Goal: Information Seeking & Learning: Learn about a topic

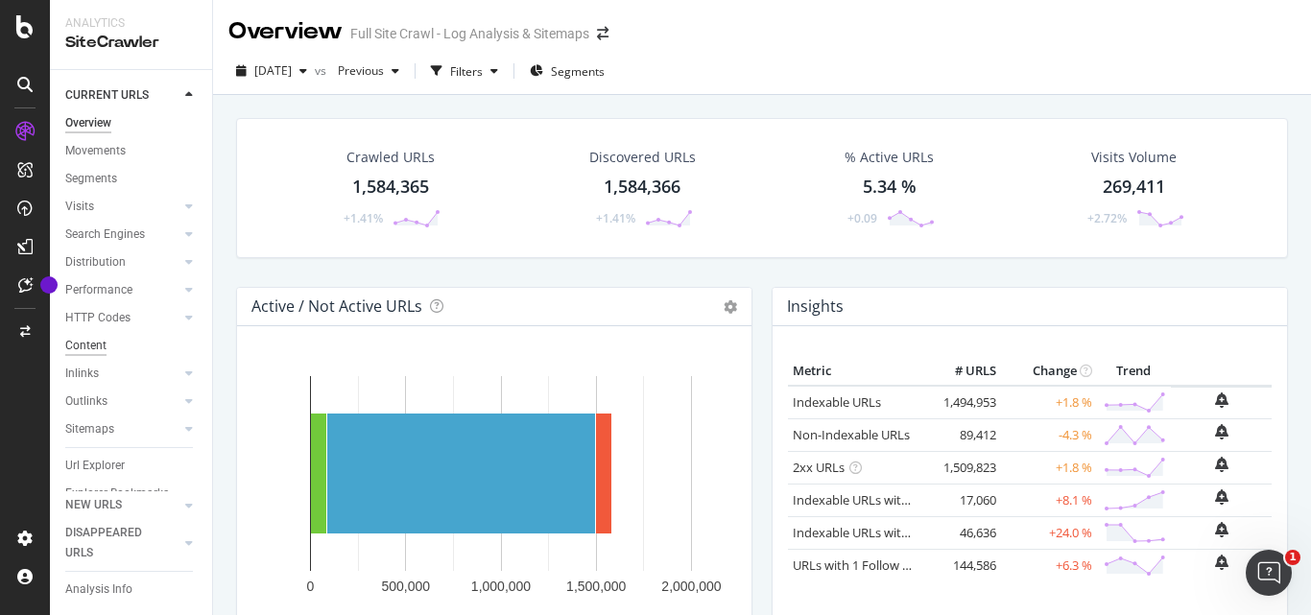
click at [98, 342] on div "Content" at bounding box center [85, 346] width 41 height 20
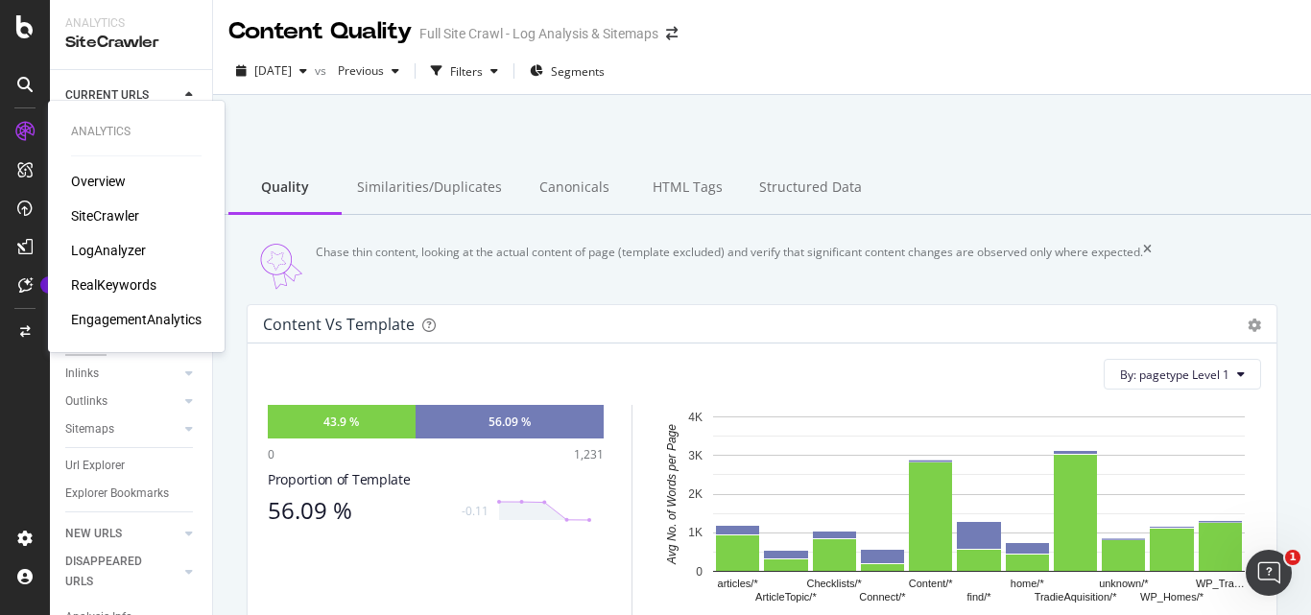
click at [110, 176] on div "Overview" at bounding box center [98, 181] width 55 height 19
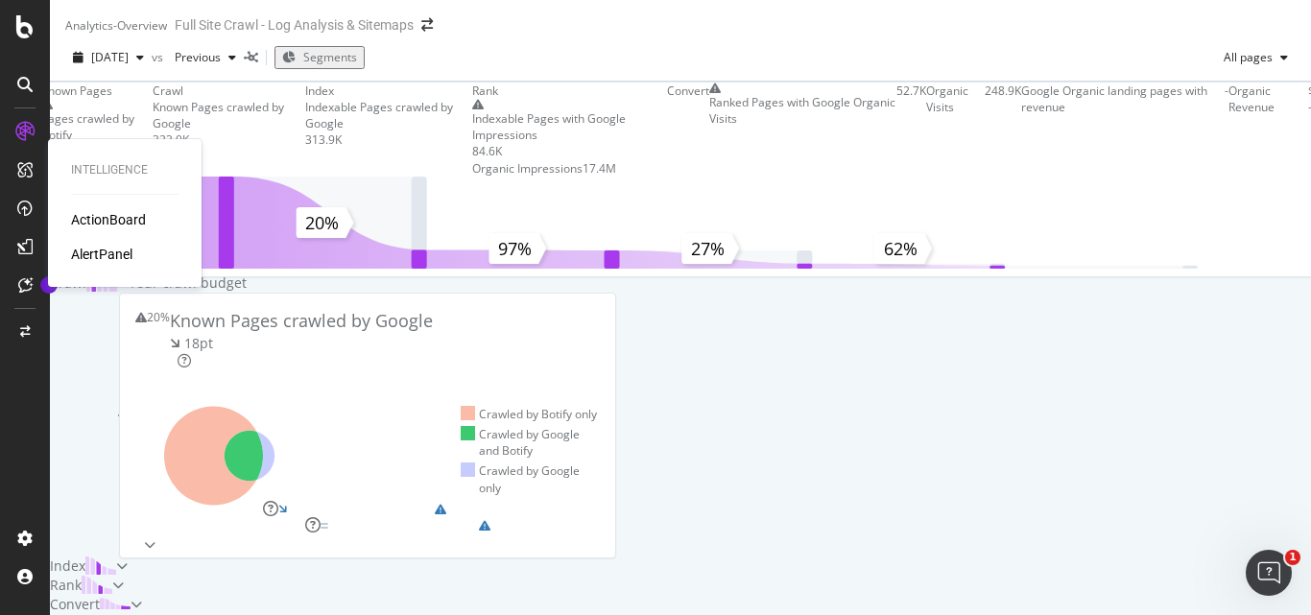
click at [126, 226] on div "ActionBoard" at bounding box center [108, 219] width 75 height 19
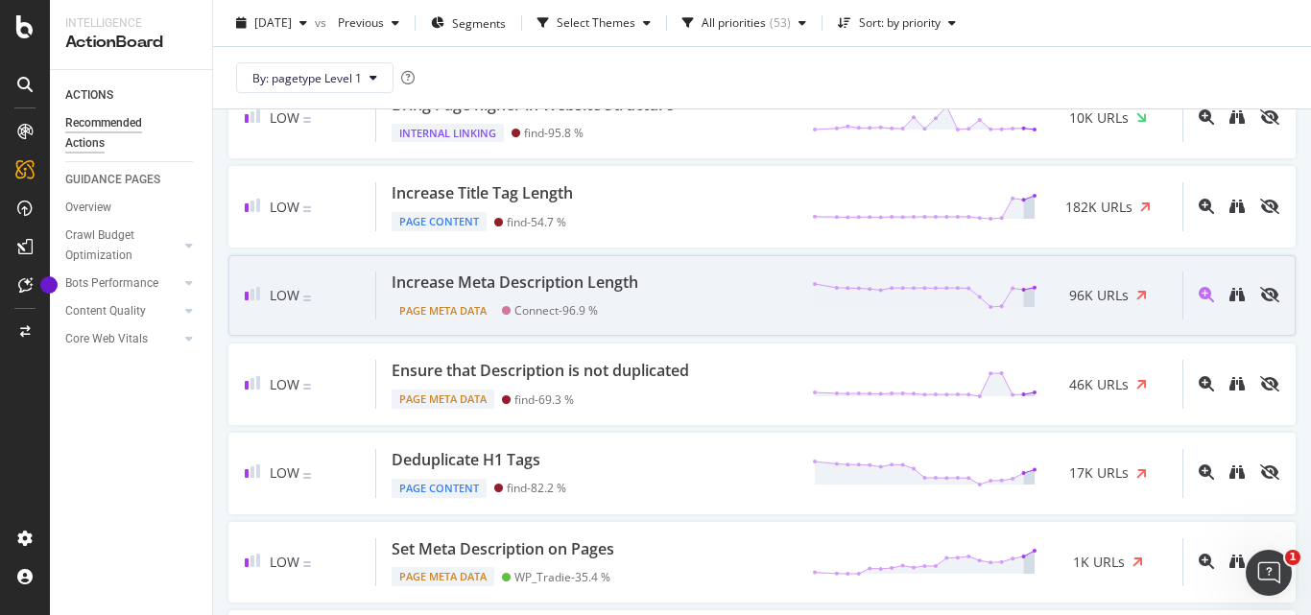
scroll to position [1248, 0]
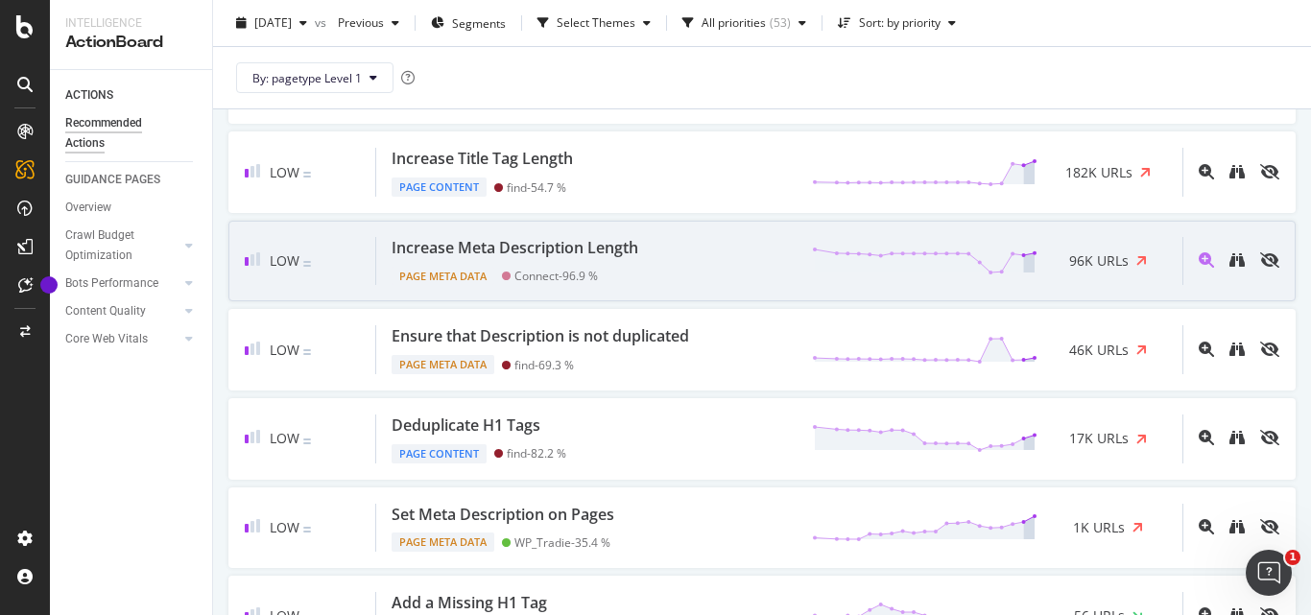
click at [409, 244] on div "Increase Meta Description Length" at bounding box center [515, 248] width 247 height 22
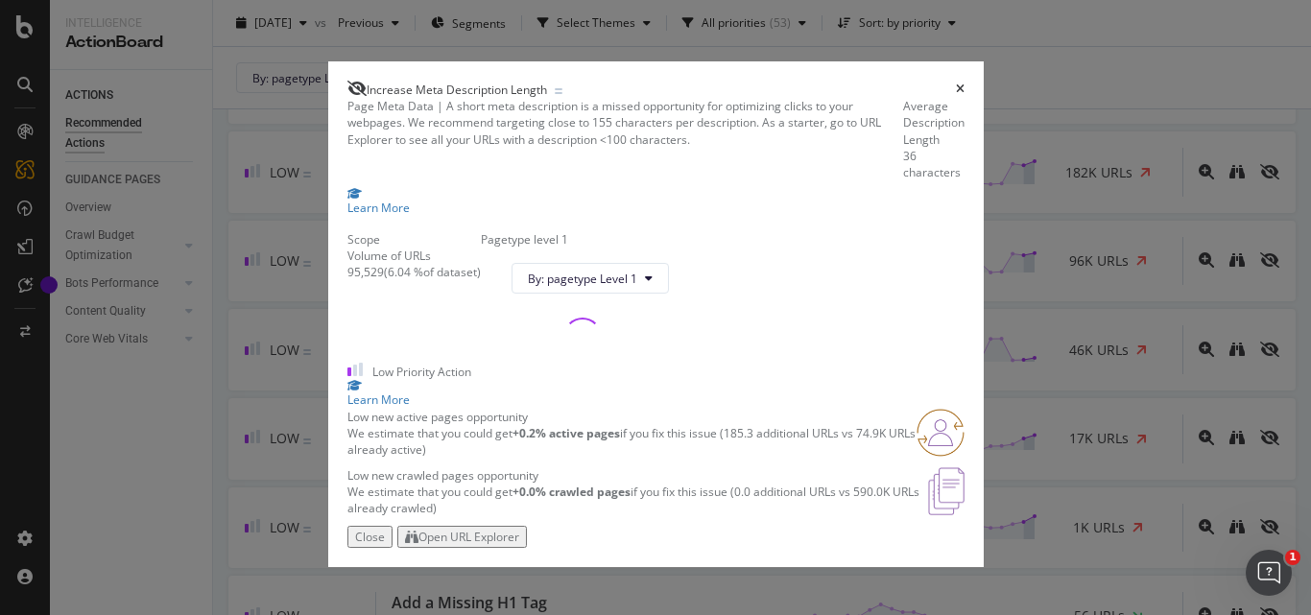
click at [450, 82] on span "Increase Meta Description Length" at bounding box center [457, 90] width 180 height 16
click at [449, 82] on span "Increase Meta Description Length" at bounding box center [457, 90] width 180 height 16
copy span "Increase Meta Description Length"
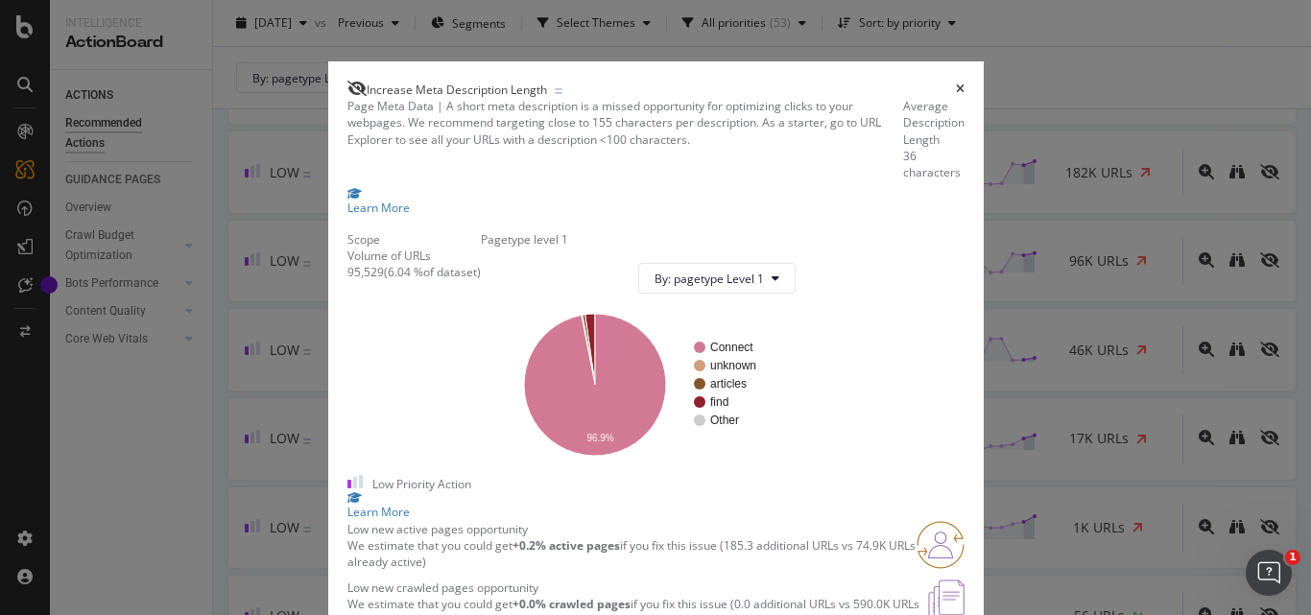
click at [348, 280] on div "95,529" at bounding box center [366, 272] width 36 height 16
copy div "95,529"
drag, startPoint x: 361, startPoint y: 350, endPoint x: 394, endPoint y: 345, distance: 33.1
click at [394, 280] on div "( 6.04 % of dataset )" at bounding box center [432, 272] width 97 height 16
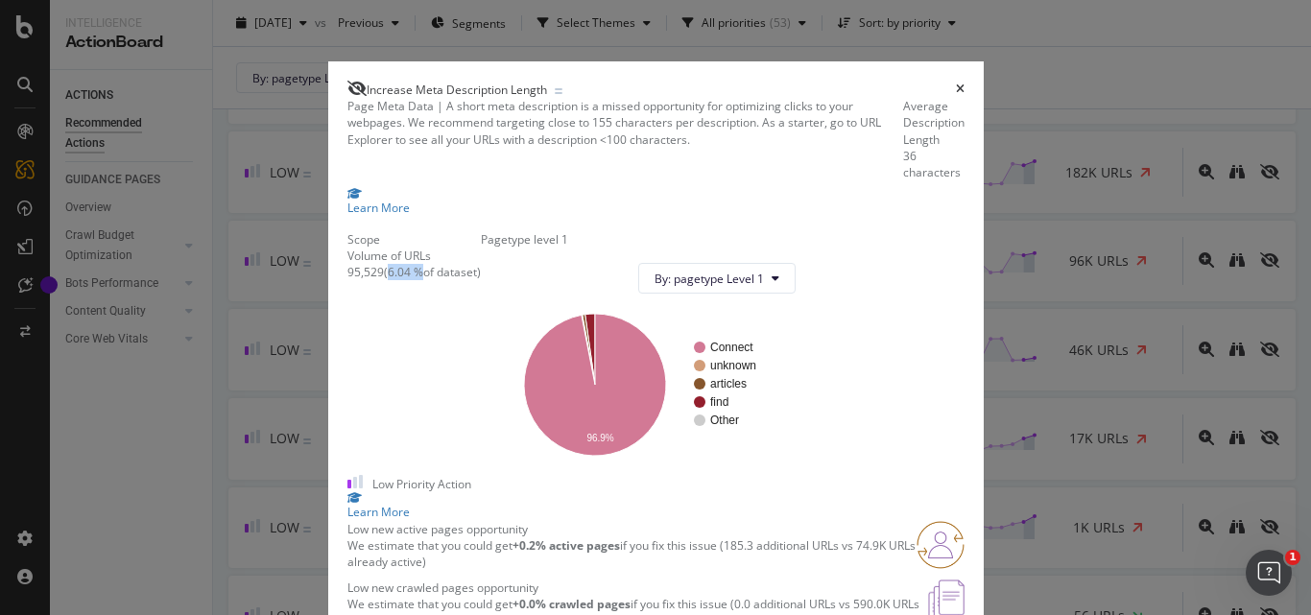
copy div "6.04 %"
click at [965, 84] on icon "times" at bounding box center [960, 90] width 9 height 12
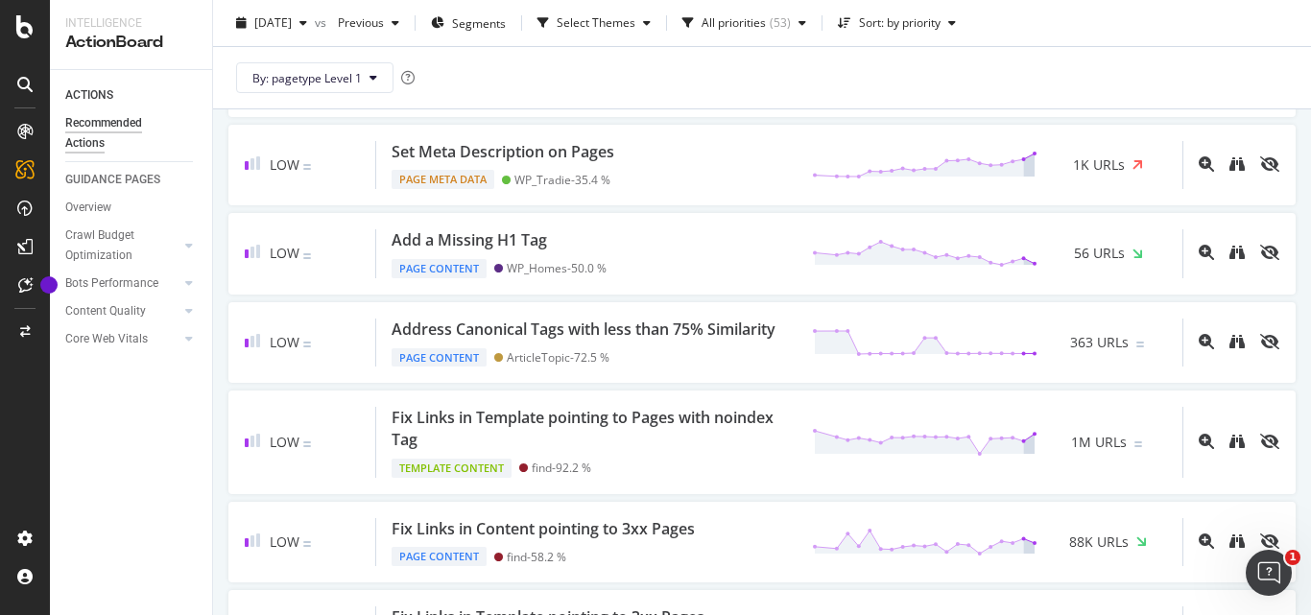
scroll to position [1632, 0]
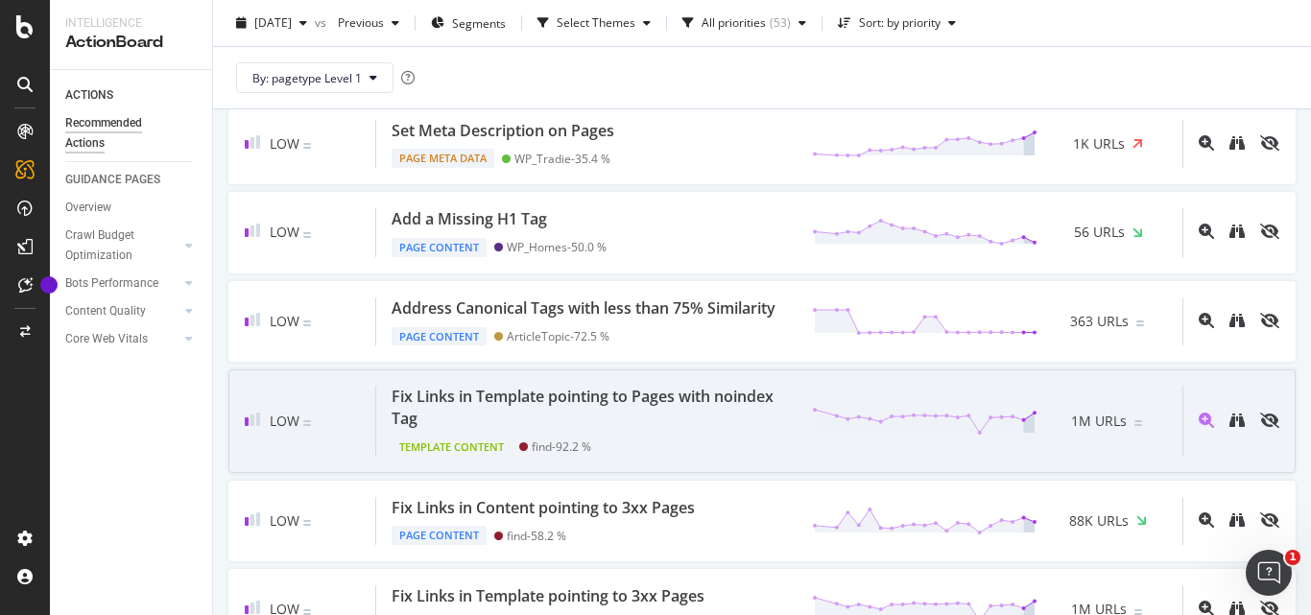
click at [535, 420] on div "Fix Links in Template pointing to Pages with noindex Tag" at bounding box center [590, 408] width 397 height 44
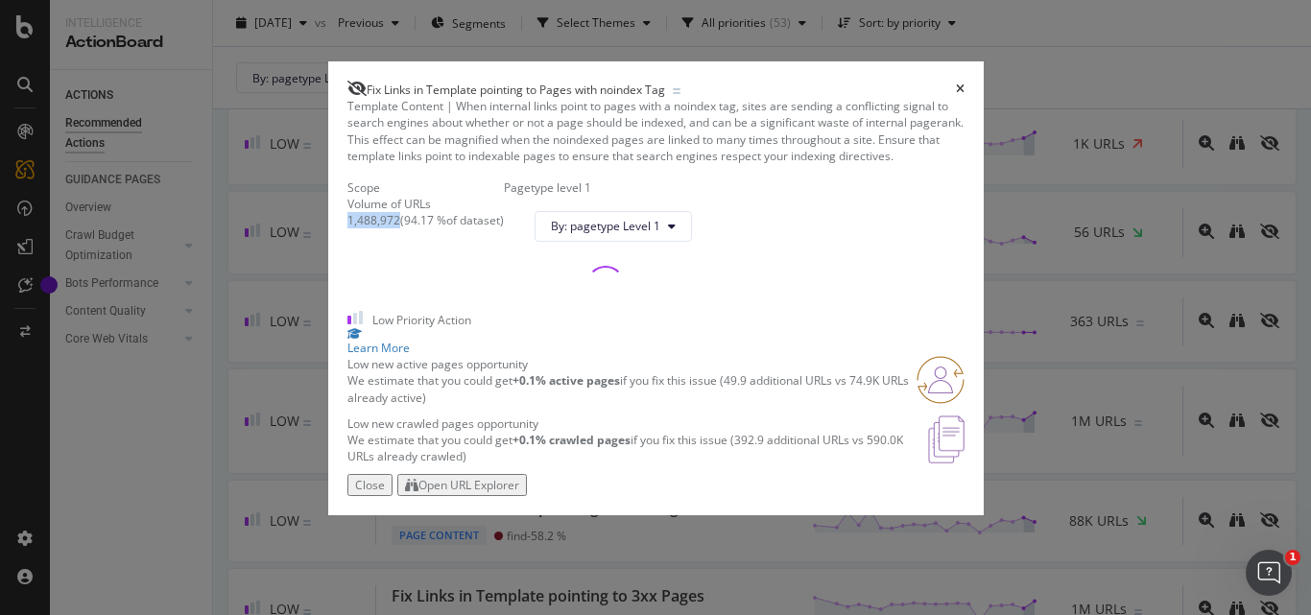
drag, startPoint x: 298, startPoint y: 324, endPoint x: 380, endPoint y: 320, distance: 82.7
click at [380, 228] on div "1,488,972" at bounding box center [374, 220] width 53 height 16
click at [459, 81] on div "Fix Links in Template pointing to Pages with noindex Tag" at bounding box center [514, 89] width 333 height 17
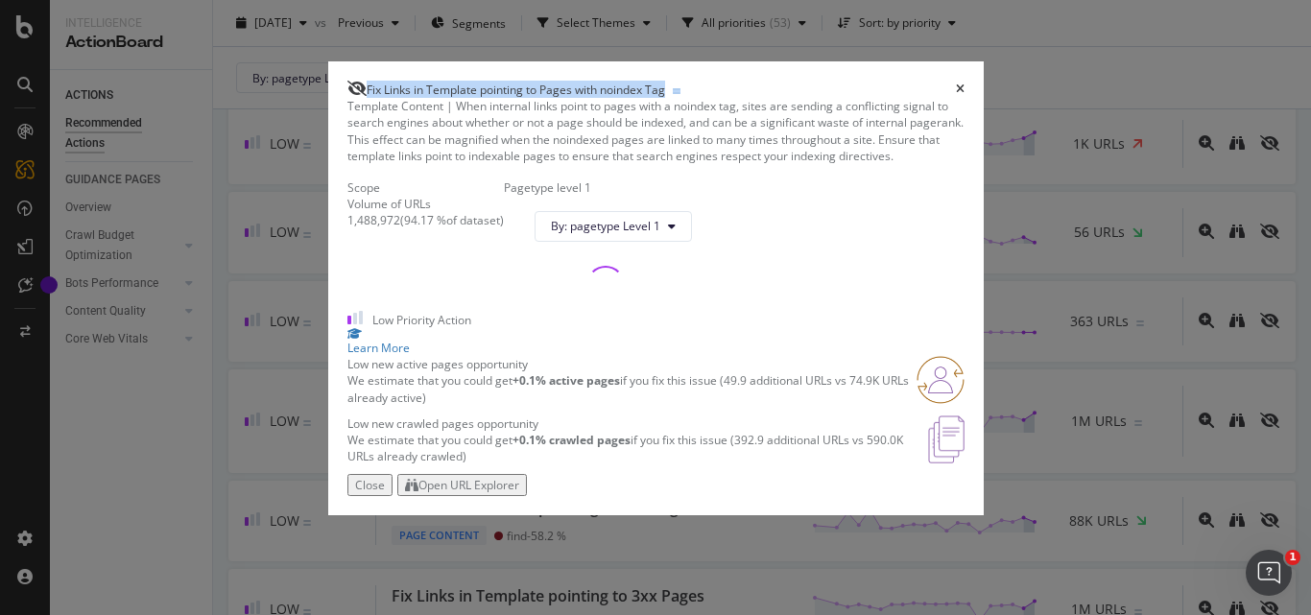
click at [459, 81] on div "Fix Links in Template pointing to Pages with noindex Tag" at bounding box center [514, 89] width 333 height 17
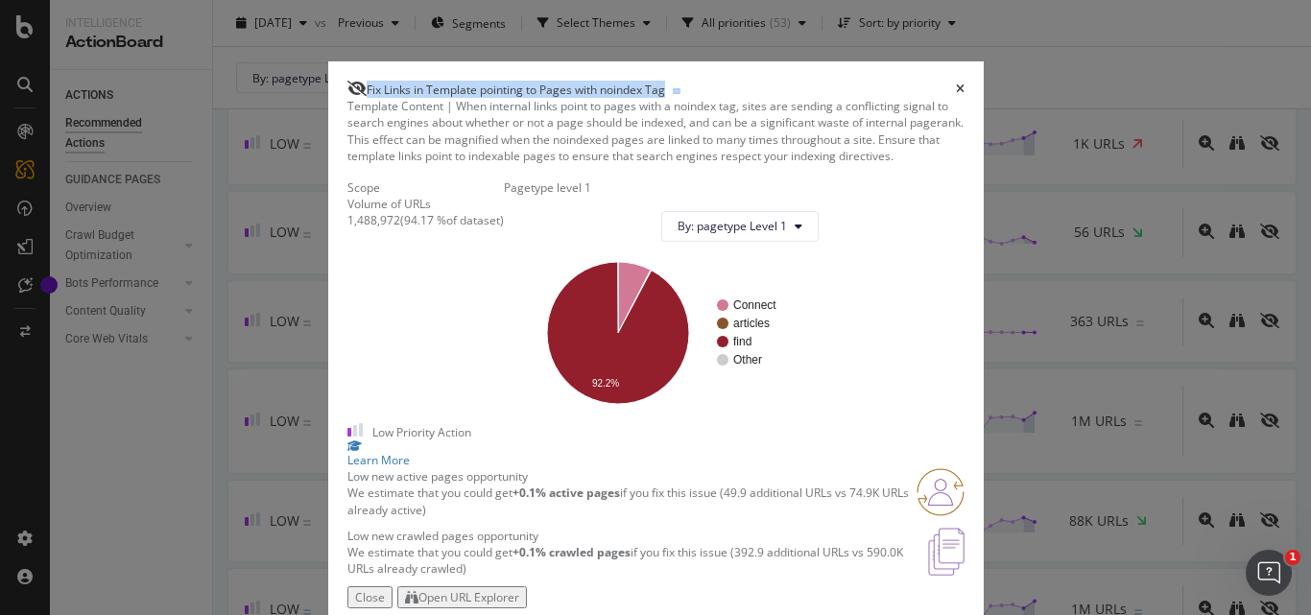
copy span "Fix Links in Template pointing to Pages with noindex Tag"
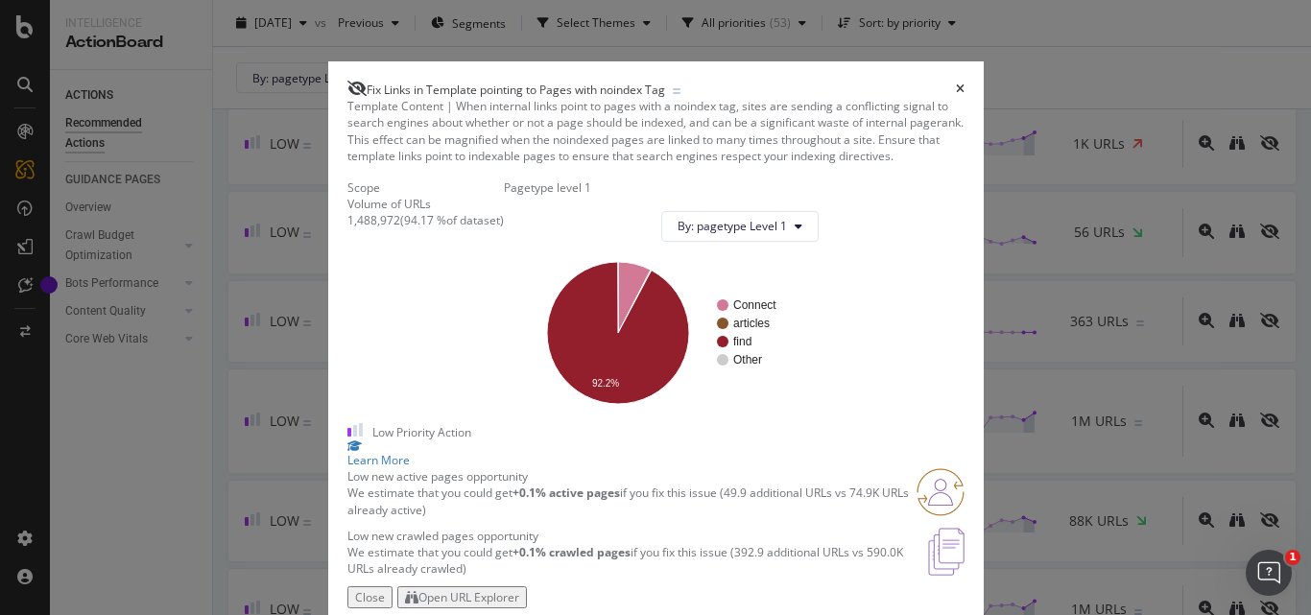
click at [348, 228] on div "1,488,972" at bounding box center [374, 220] width 53 height 16
copy div "1,488,972"
drag, startPoint x: 390, startPoint y: 323, endPoint x: 430, endPoint y: 322, distance: 40.3
click at [430, 228] on div "( 94.17 % of dataset )" at bounding box center [452, 220] width 104 height 16
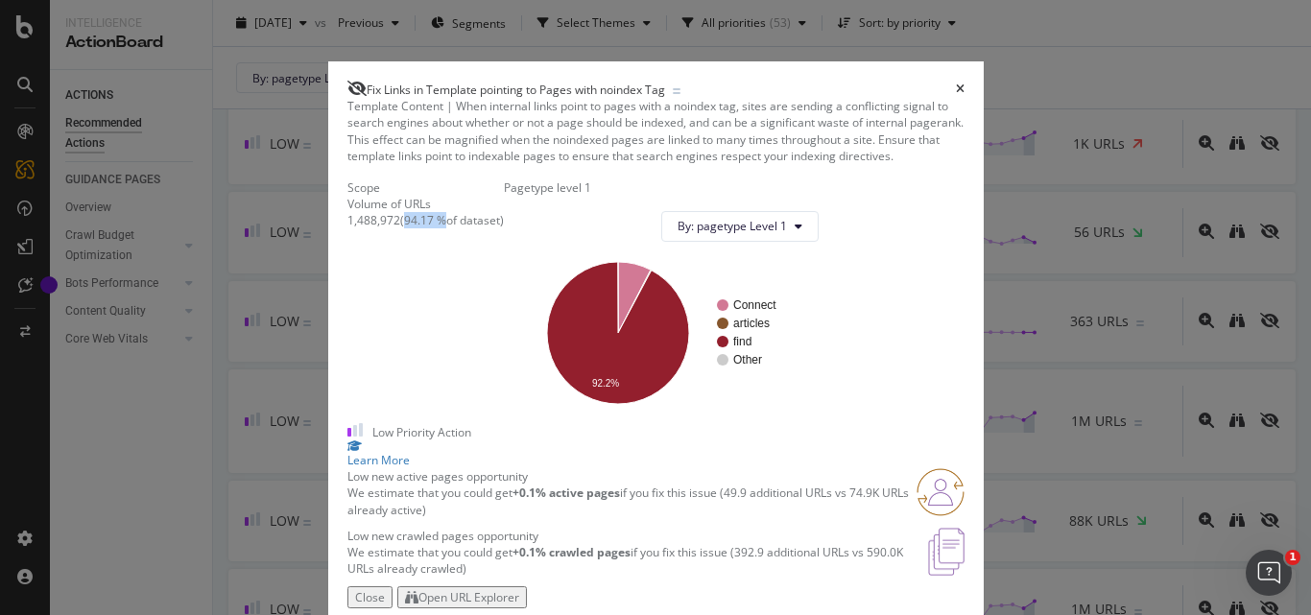
copy div "94.17 %"
click at [965, 84] on icon "times" at bounding box center [960, 90] width 9 height 12
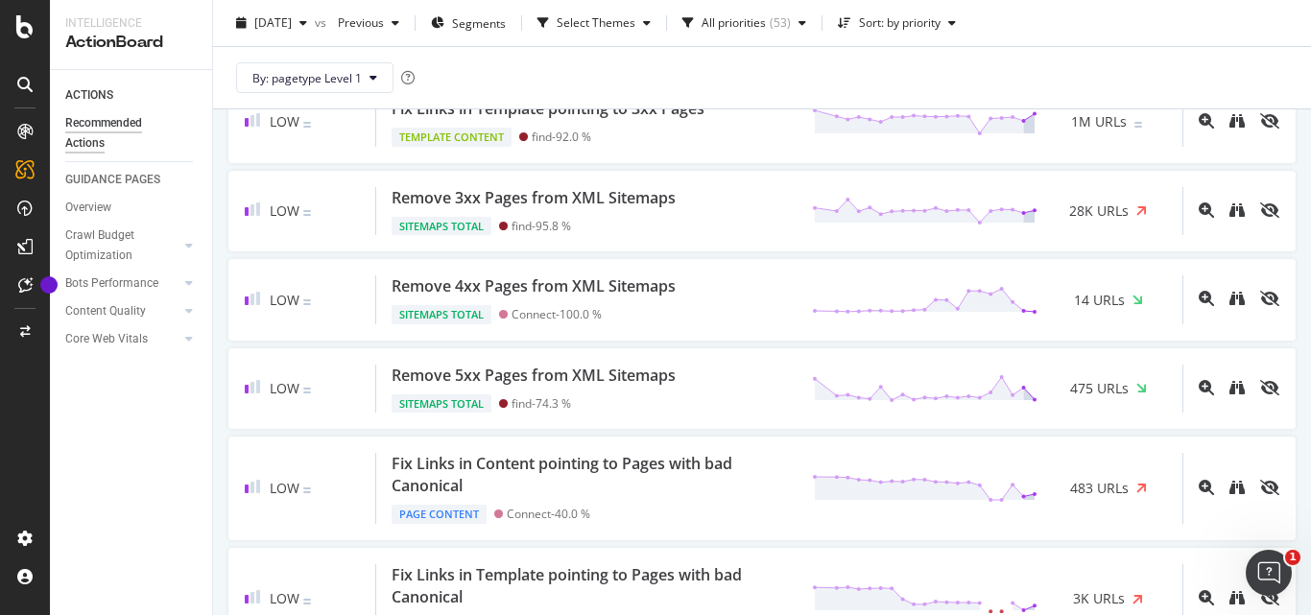
scroll to position [2112, 0]
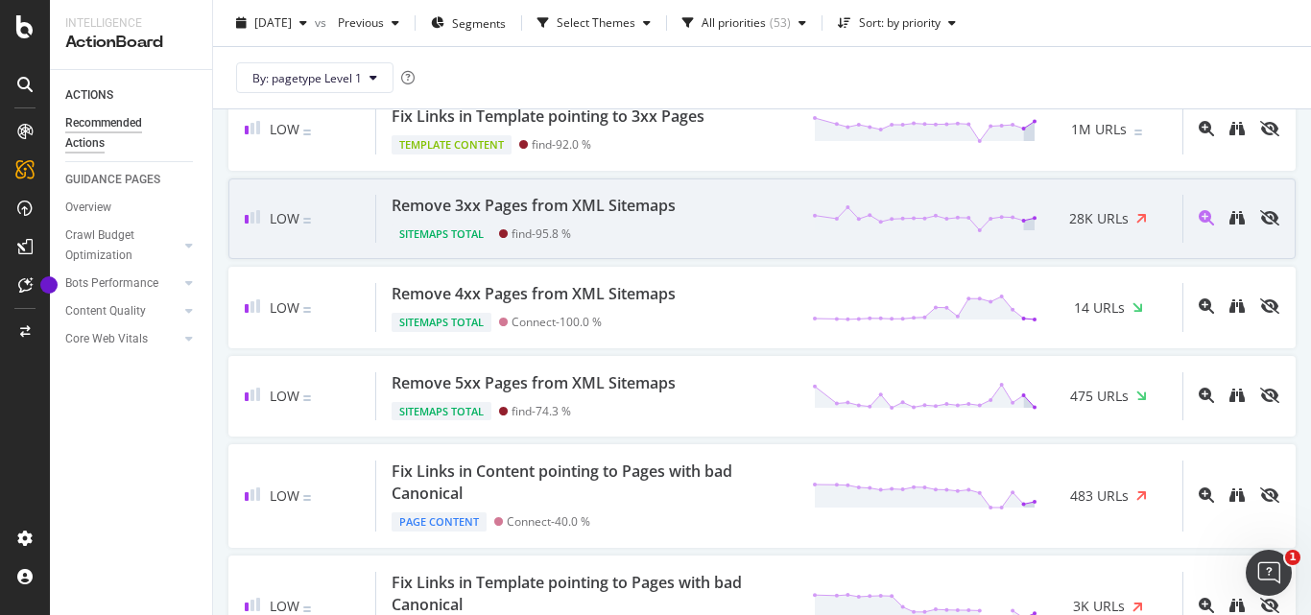
click at [396, 217] on div "Remove 3xx Pages from XML Sitemaps" at bounding box center [534, 206] width 284 height 22
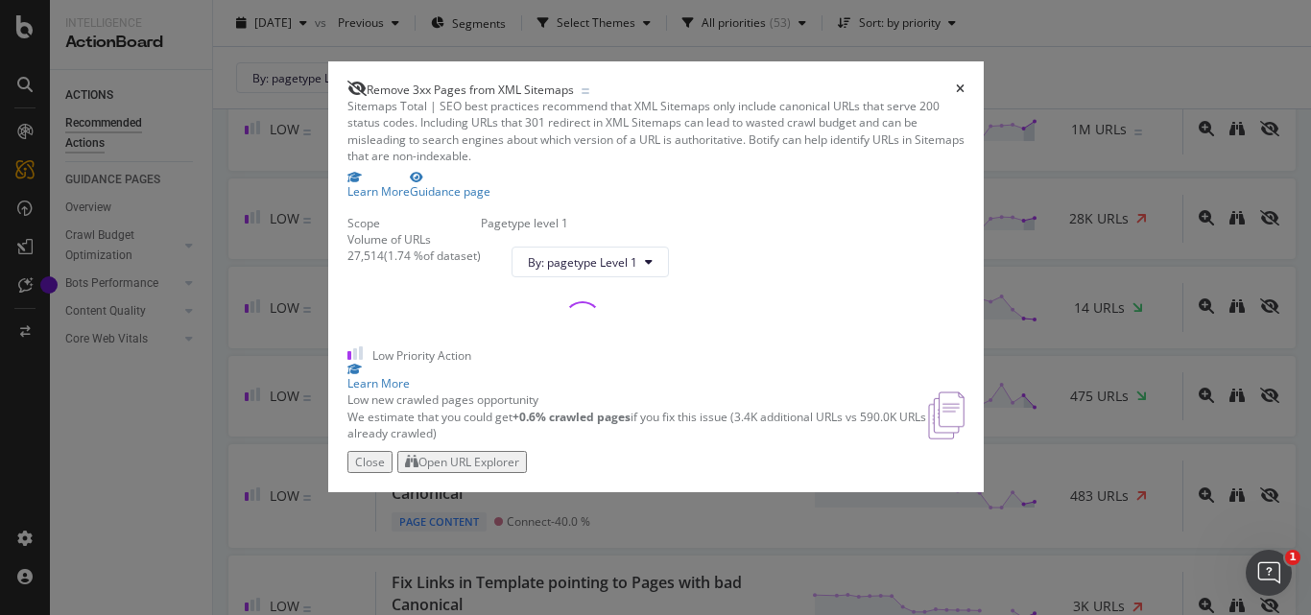
click at [510, 82] on span "Remove 3xx Pages from XML Sitemaps" at bounding box center [470, 90] width 207 height 16
copy span "Remove 3xx Pages from XML Sitemaps"
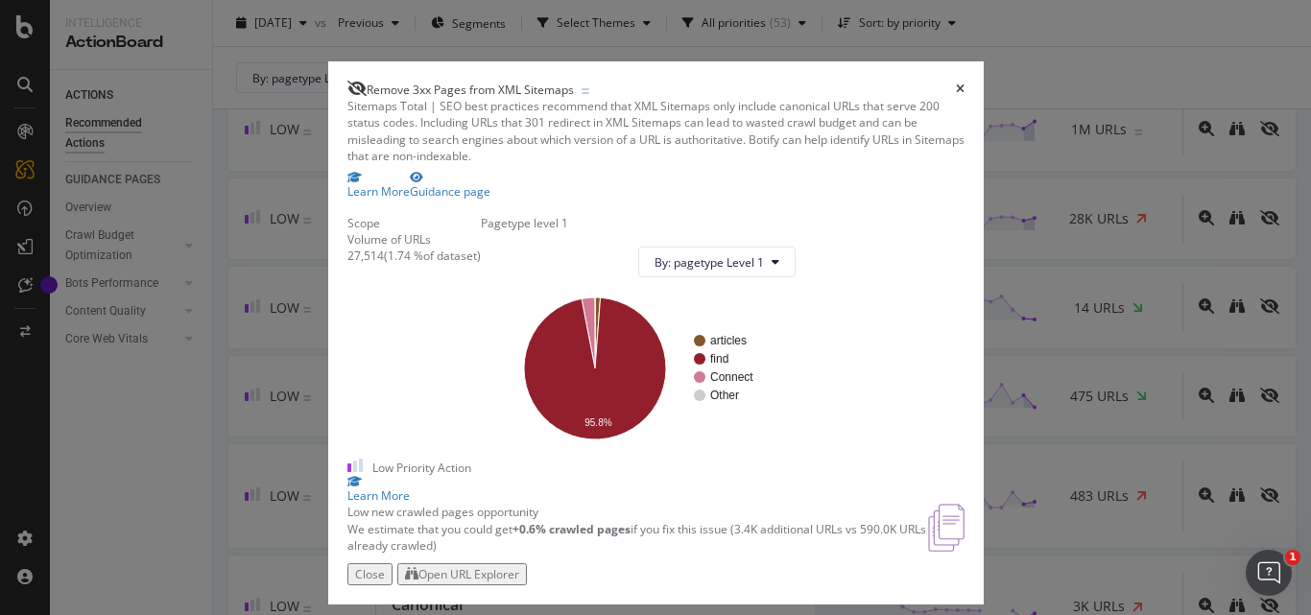
click at [348, 264] on div "27,514" at bounding box center [366, 256] width 36 height 16
copy div "27,514"
drag, startPoint x: 360, startPoint y: 332, endPoint x: 394, endPoint y: 330, distance: 33.7
click at [394, 264] on div "( 1.74 % of dataset )" at bounding box center [432, 256] width 97 height 16
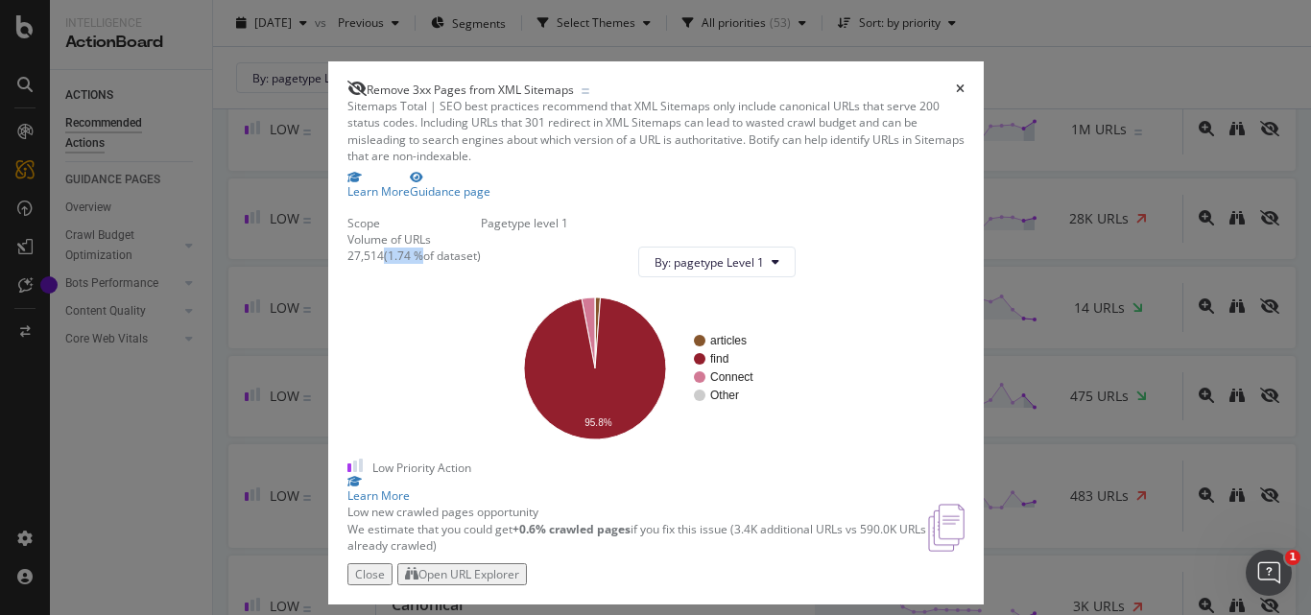
copy div "( 1.74 %"
click at [965, 84] on icon "times" at bounding box center [960, 90] width 9 height 12
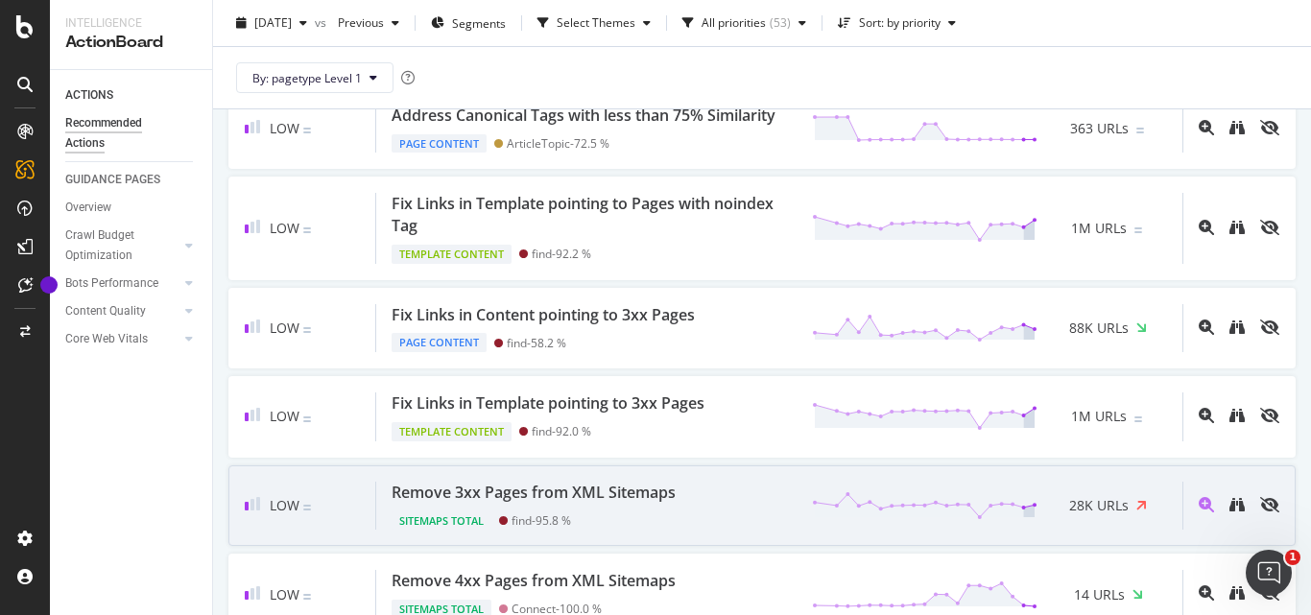
scroll to position [1824, 0]
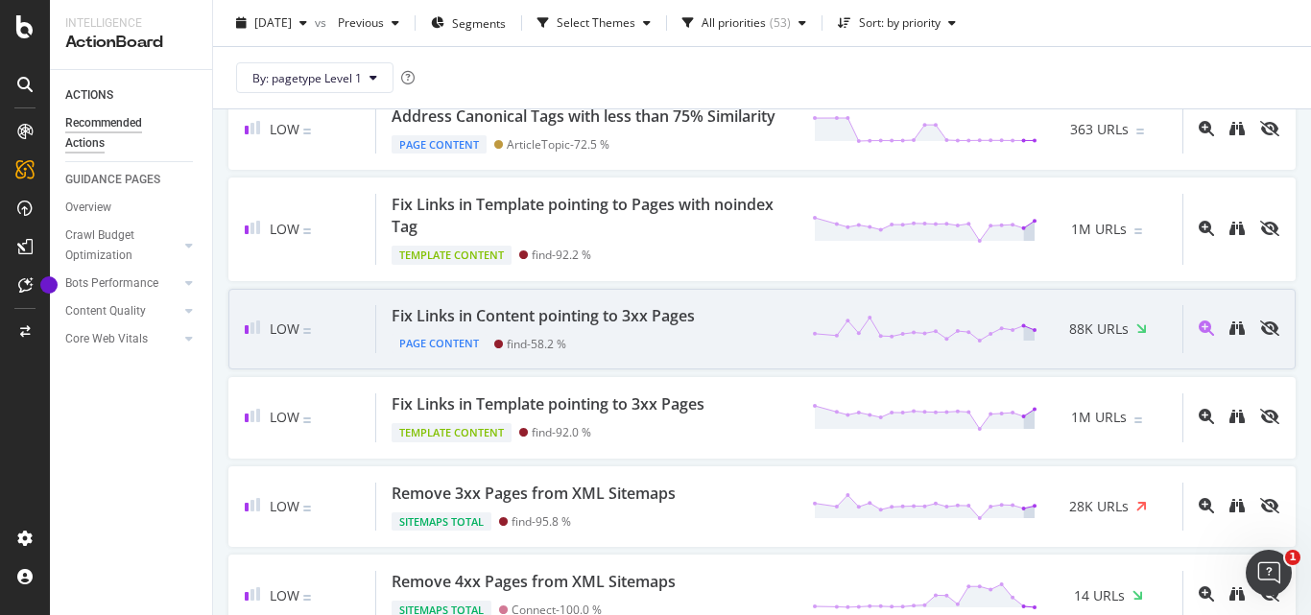
click at [453, 327] on div "Fix Links in Content pointing to 3xx Pages" at bounding box center [543, 316] width 303 height 22
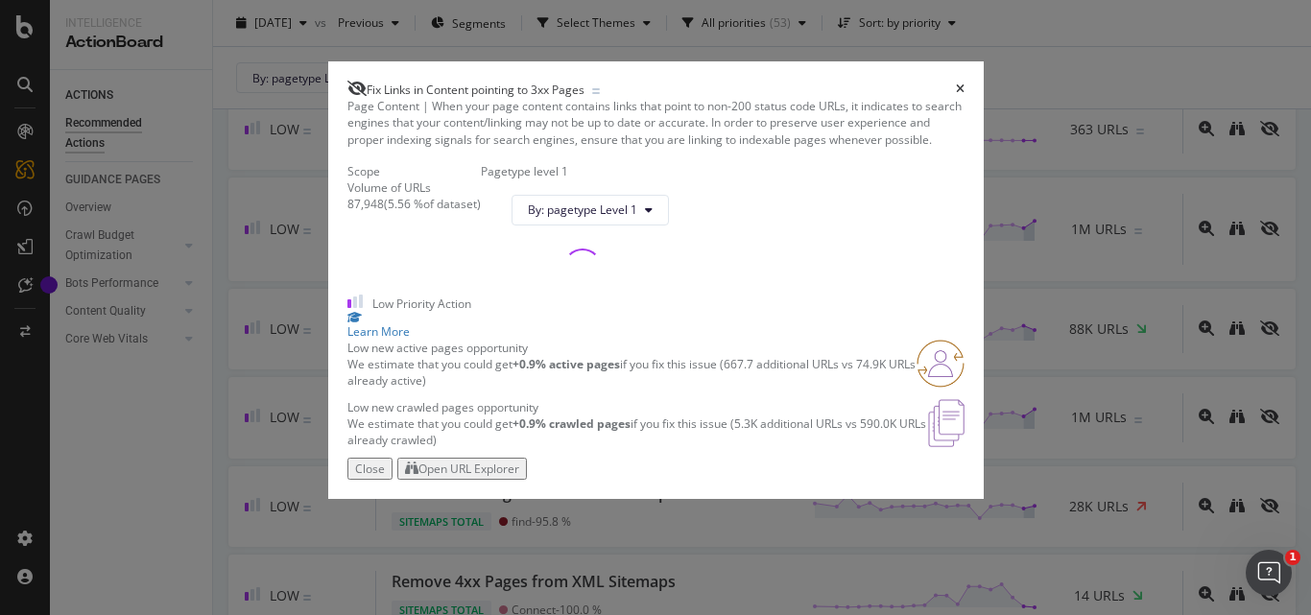
click at [529, 82] on span "Fix Links in Content pointing to 3xx Pages" at bounding box center [476, 90] width 218 height 16
copy span "Fix Links in Content pointing to 3xx Pages"
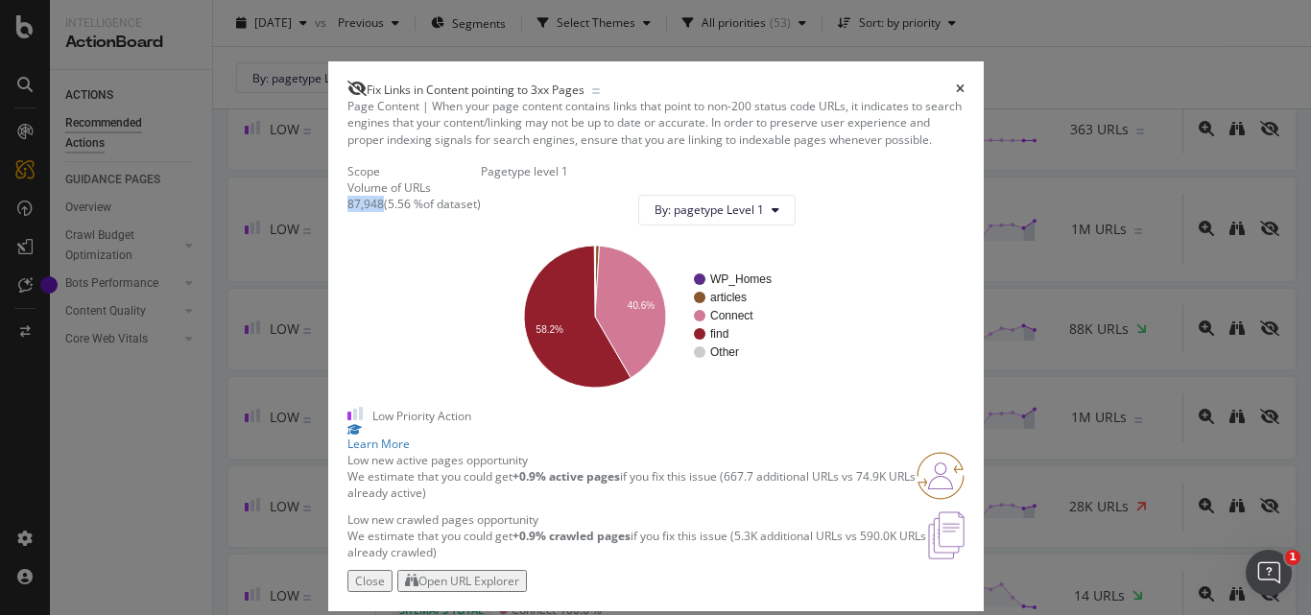
drag, startPoint x: 290, startPoint y: 308, endPoint x: 352, endPoint y: 300, distance: 63.0
click at [352, 300] on div "Page Content | When your page content contains links that point to non-200 stat…" at bounding box center [656, 334] width 617 height 472
drag, startPoint x: 357, startPoint y: 305, endPoint x: 390, endPoint y: 301, distance: 32.9
click at [390, 212] on div "87,948 ( 5.56 % of dataset )" at bounding box center [414, 204] width 133 height 16
click at [395, 212] on div "( 5.56 % of dataset )" at bounding box center [432, 204] width 97 height 16
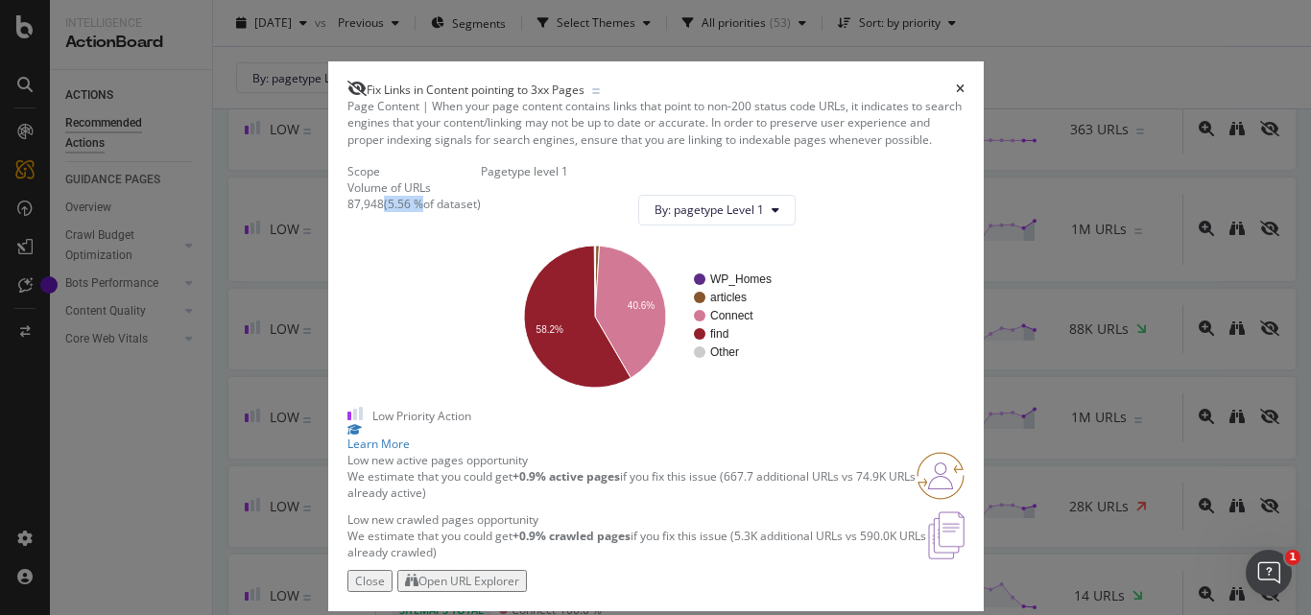
drag, startPoint x: 396, startPoint y: 303, endPoint x: 360, endPoint y: 305, distance: 36.5
click at [384, 212] on div "( 5.56 % of dataset )" at bounding box center [432, 204] width 97 height 16
drag, startPoint x: 394, startPoint y: 305, endPoint x: 363, endPoint y: 307, distance: 30.8
click at [384, 212] on div "( 5.56 % of dataset )" at bounding box center [432, 204] width 97 height 16
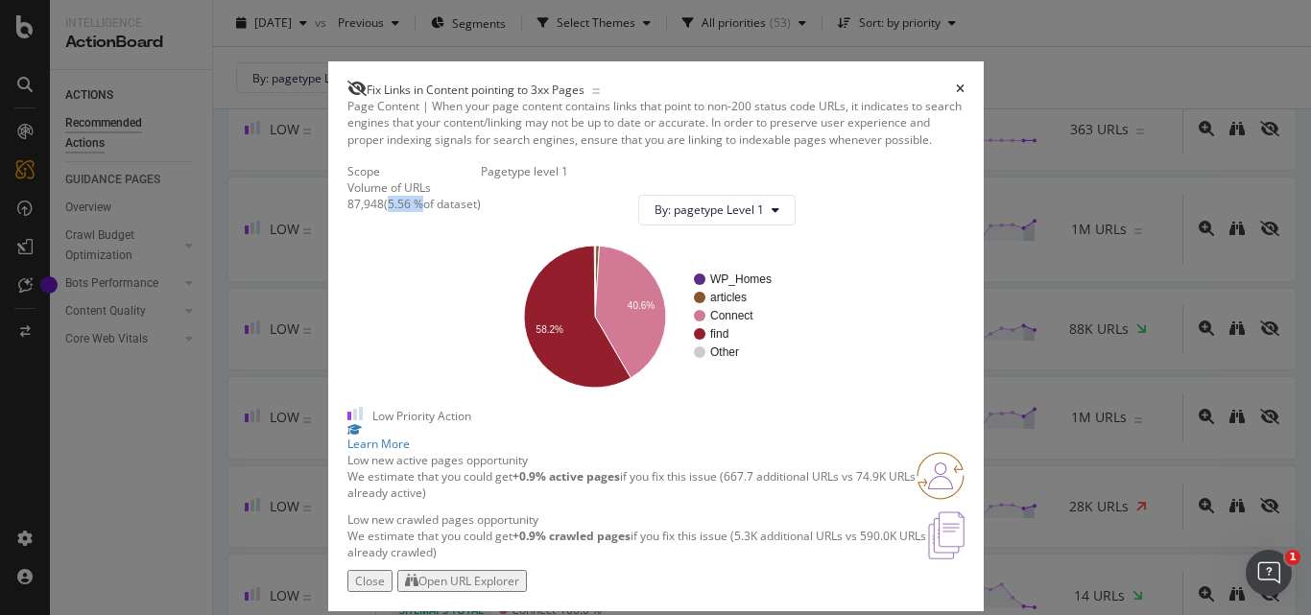
click at [965, 84] on icon "times" at bounding box center [960, 90] width 9 height 12
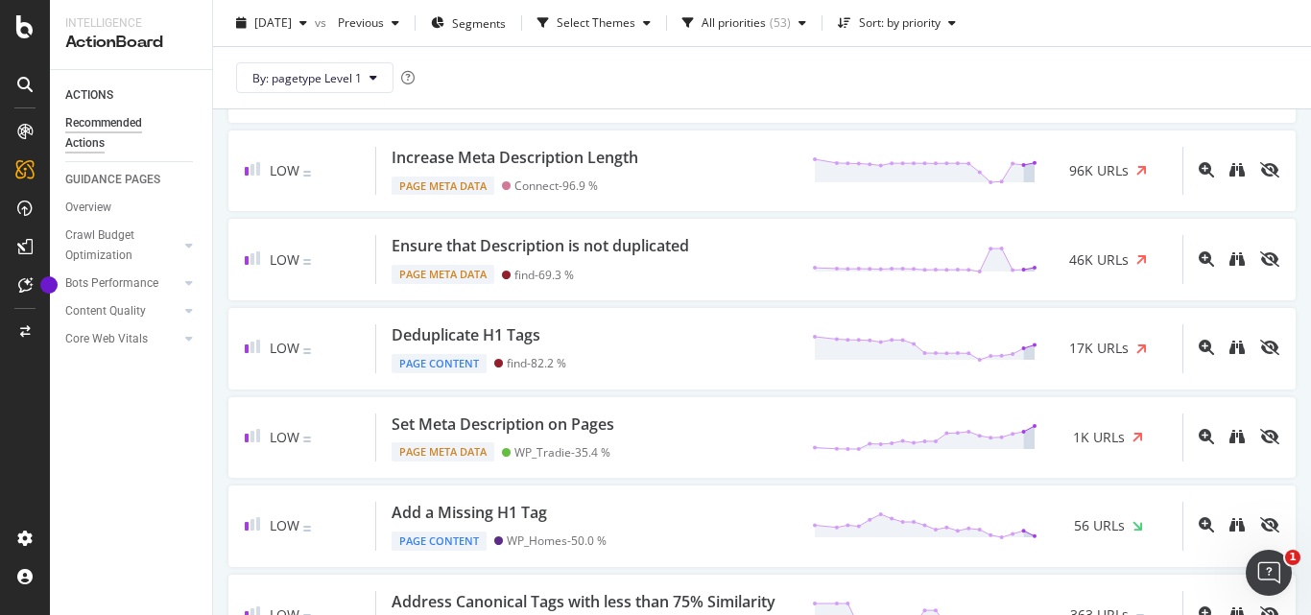
scroll to position [1248, 0]
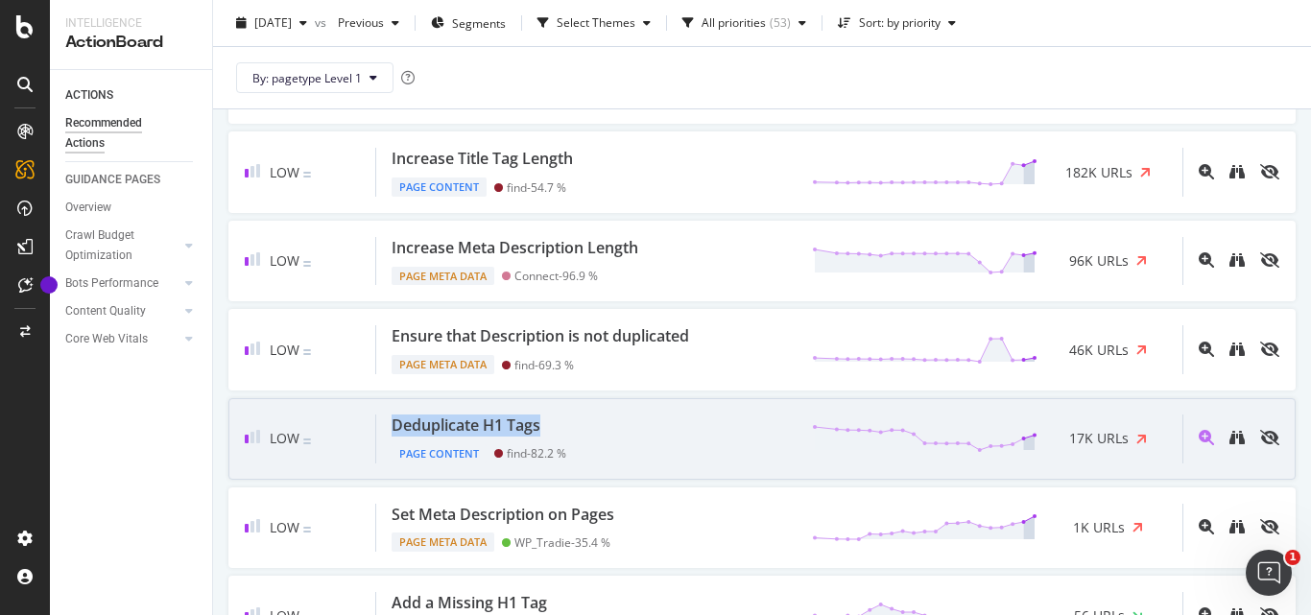
drag, startPoint x: 386, startPoint y: 422, endPoint x: 549, endPoint y: 422, distance: 163.2
click at [549, 422] on div "Deduplicate H1 Tags Page Content find - 82.2 % 17K URLs" at bounding box center [779, 439] width 806 height 49
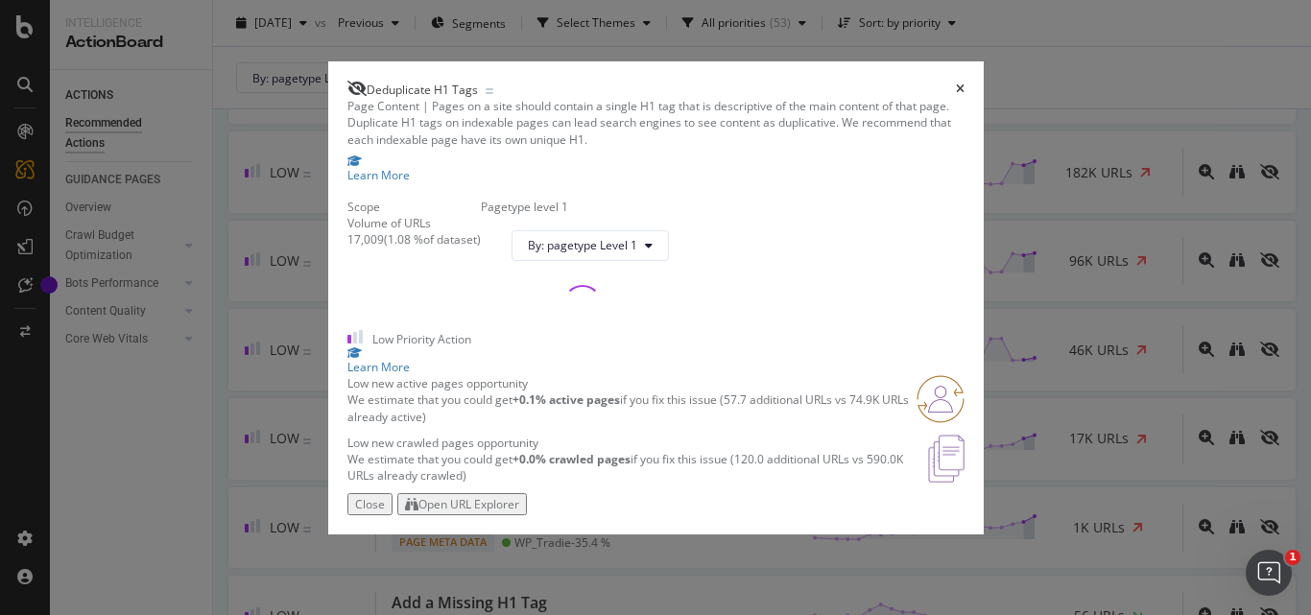
click at [440, 82] on span "Deduplicate H1 Tags" at bounding box center [422, 90] width 111 height 16
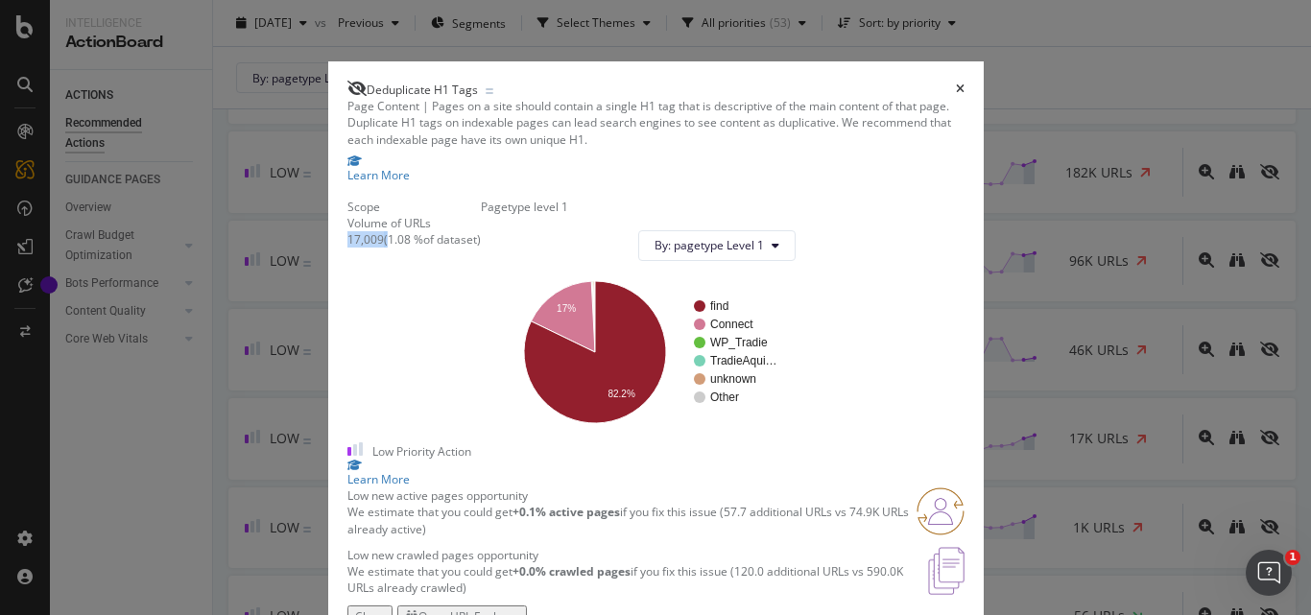
drag, startPoint x: 289, startPoint y: 327, endPoint x: 361, endPoint y: 324, distance: 72.1
click at [361, 324] on div "Page Content | Pages on a site should contain a single H1 tag that is descripti…" at bounding box center [656, 352] width 617 height 508
click at [389, 248] on div "( 1.08 % of dataset )" at bounding box center [432, 239] width 97 height 16
click at [348, 248] on div "17,009" at bounding box center [366, 239] width 36 height 16
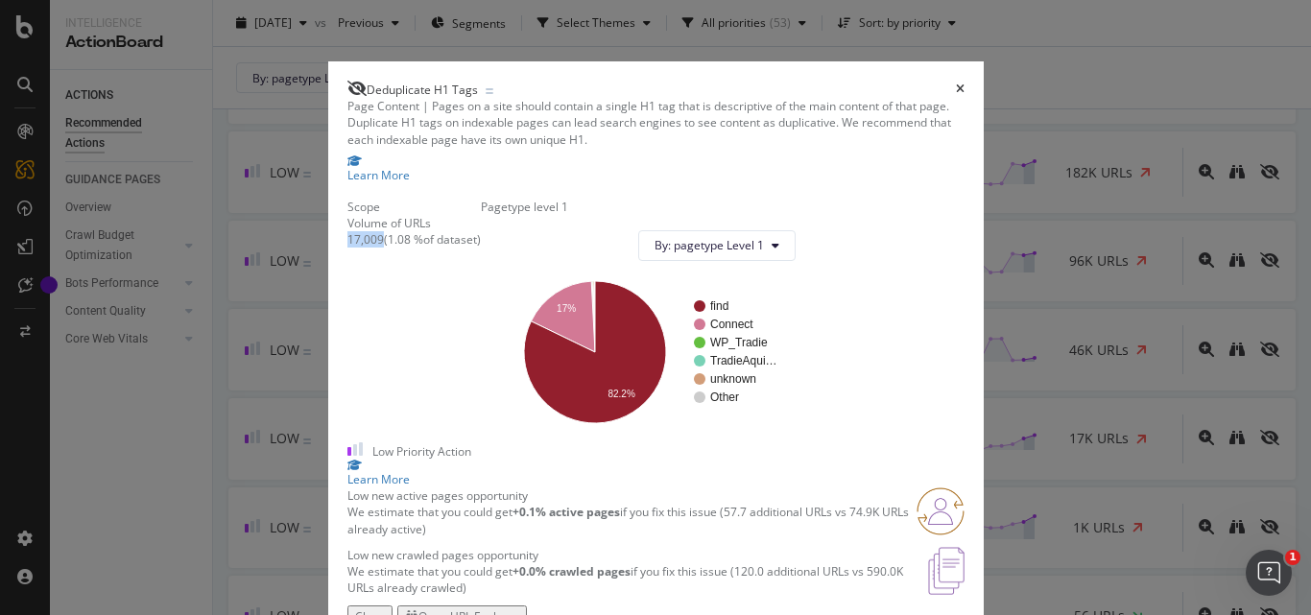
click at [348, 248] on div "17,009" at bounding box center [366, 239] width 36 height 16
drag, startPoint x: 363, startPoint y: 332, endPoint x: 396, endPoint y: 326, distance: 33.1
click at [396, 248] on div "( 1.08 % of dataset )" at bounding box center [432, 239] width 97 height 16
click at [965, 81] on div "Deduplicate H1 Tags" at bounding box center [656, 89] width 617 height 17
click at [965, 84] on icon "times" at bounding box center [960, 90] width 9 height 12
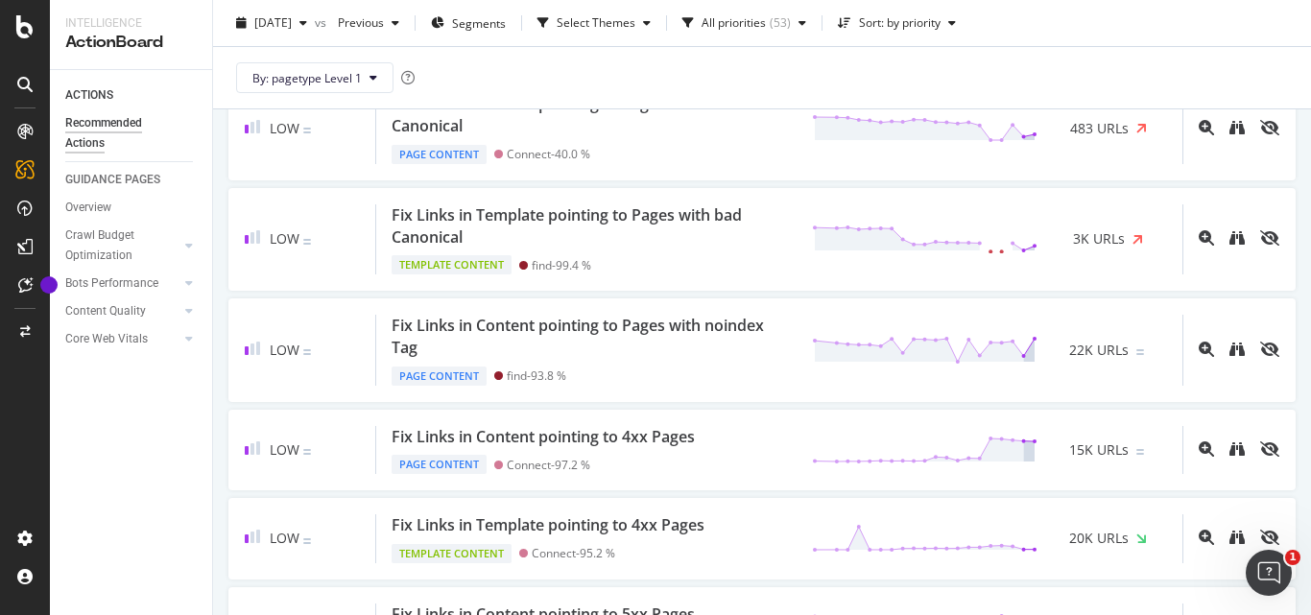
scroll to position [2496, 0]
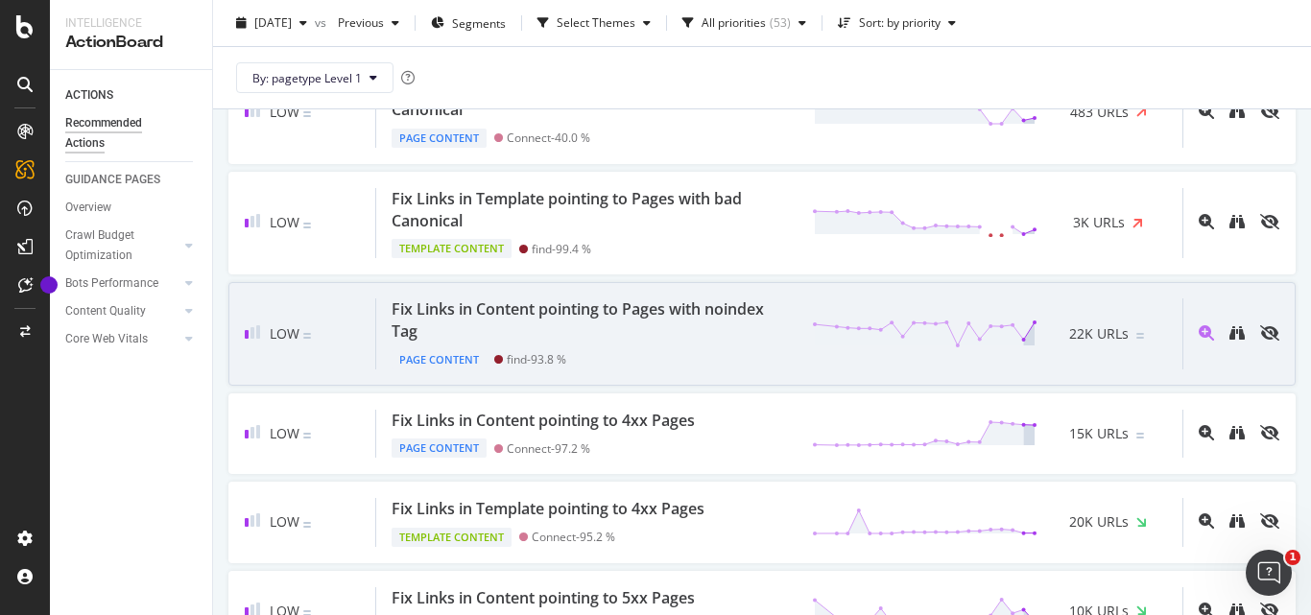
click at [625, 332] on div "Fix Links in Content pointing to Pages with noindex Tag" at bounding box center [590, 321] width 397 height 44
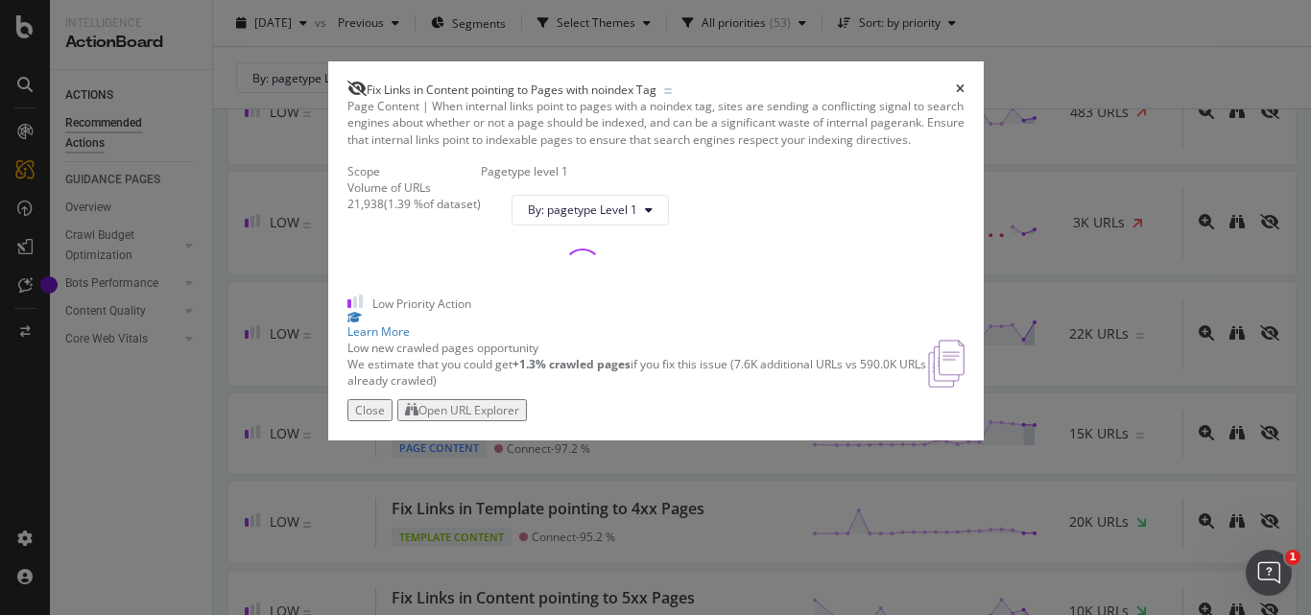
click at [465, 82] on span "Fix Links in Content pointing to Pages with noindex Tag" at bounding box center [512, 90] width 290 height 16
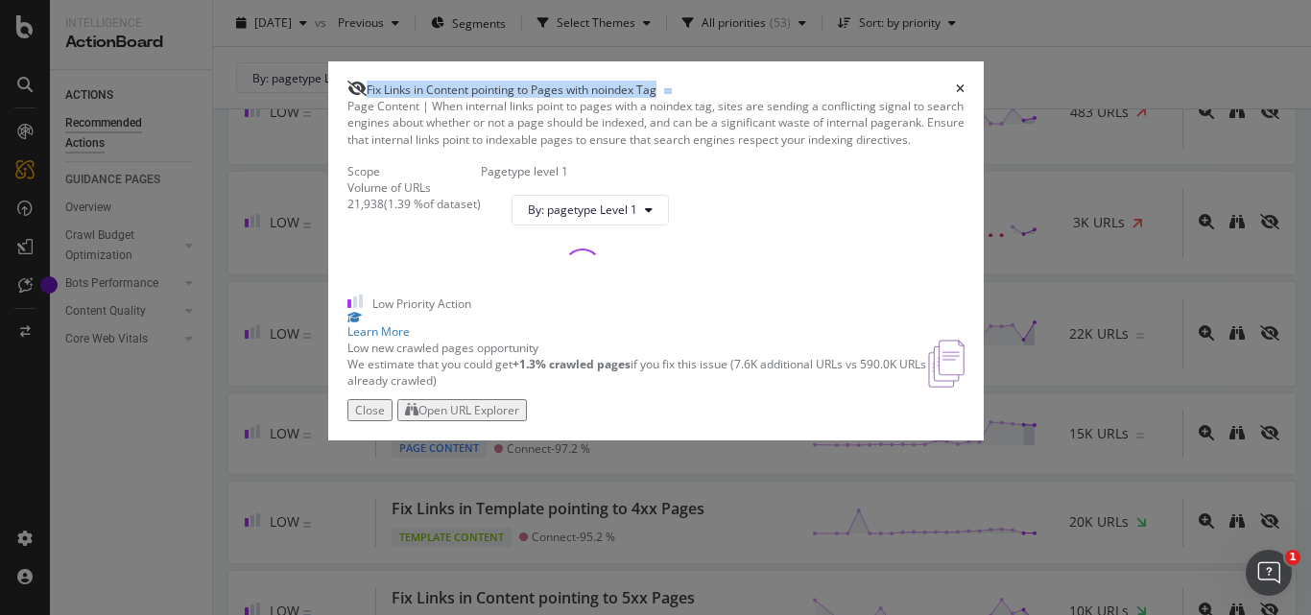
click at [465, 82] on span "Fix Links in Content pointing to Pages with noindex Tag" at bounding box center [512, 90] width 290 height 16
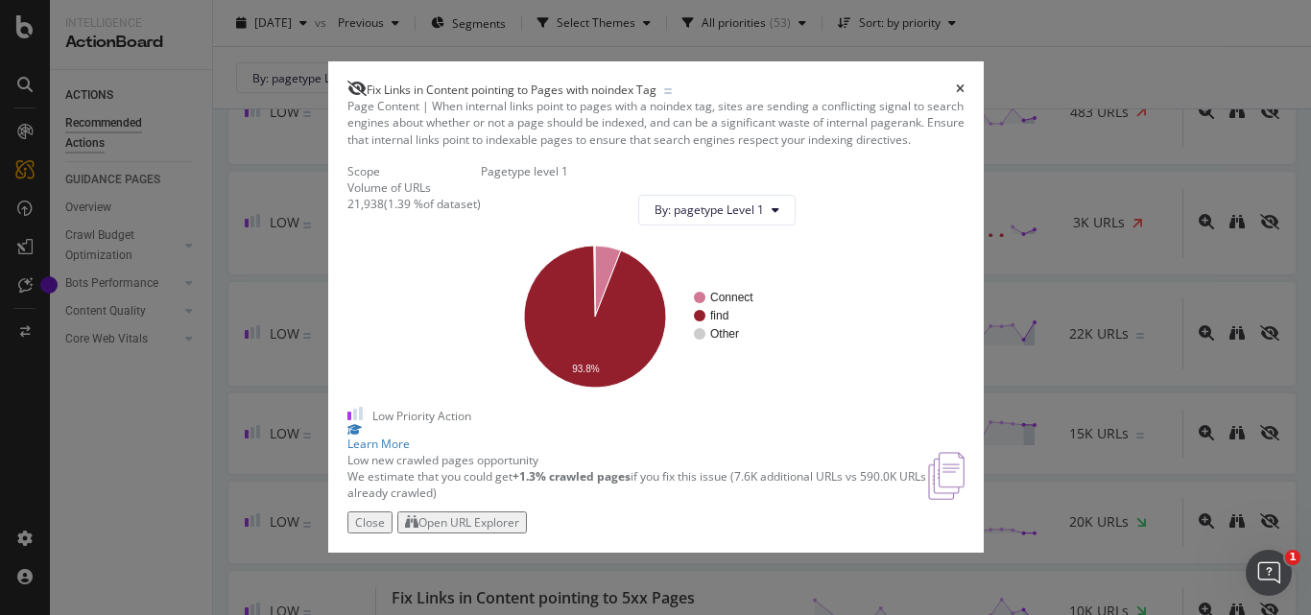
click at [348, 212] on div "21,938" at bounding box center [366, 204] width 36 height 16
drag, startPoint x: 363, startPoint y: 300, endPoint x: 396, endPoint y: 300, distance: 32.7
click at [396, 212] on div "( 1.39 % of dataset )" at bounding box center [432, 204] width 97 height 16
click at [965, 84] on icon "times" at bounding box center [960, 90] width 9 height 12
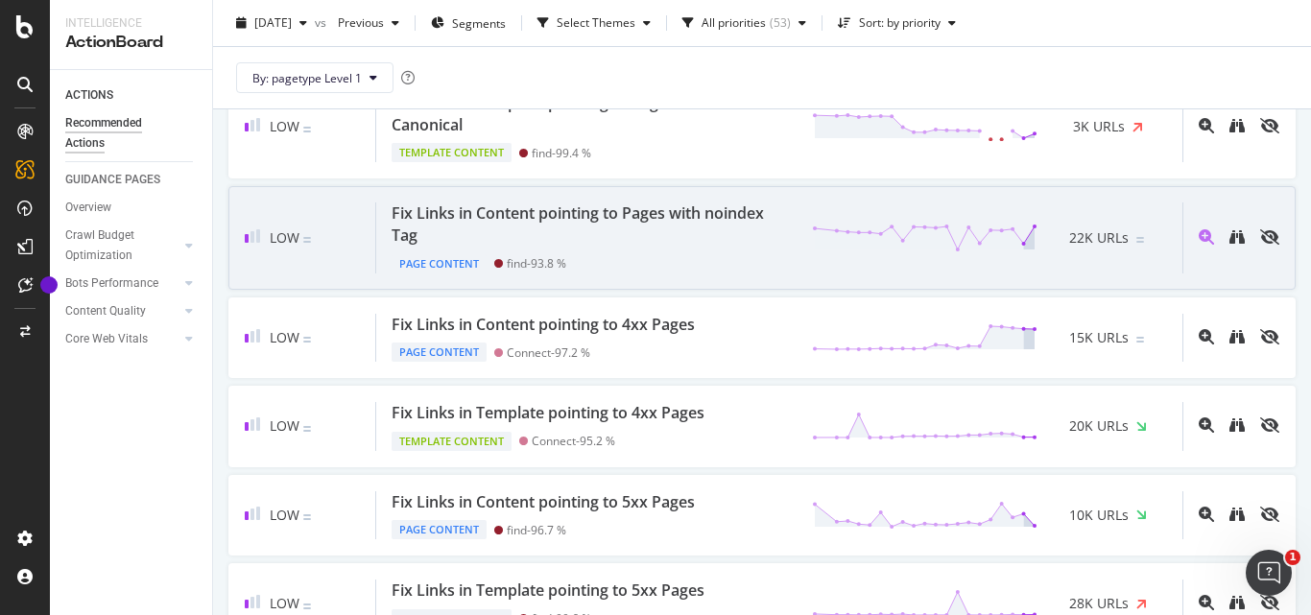
scroll to position [2688, 0]
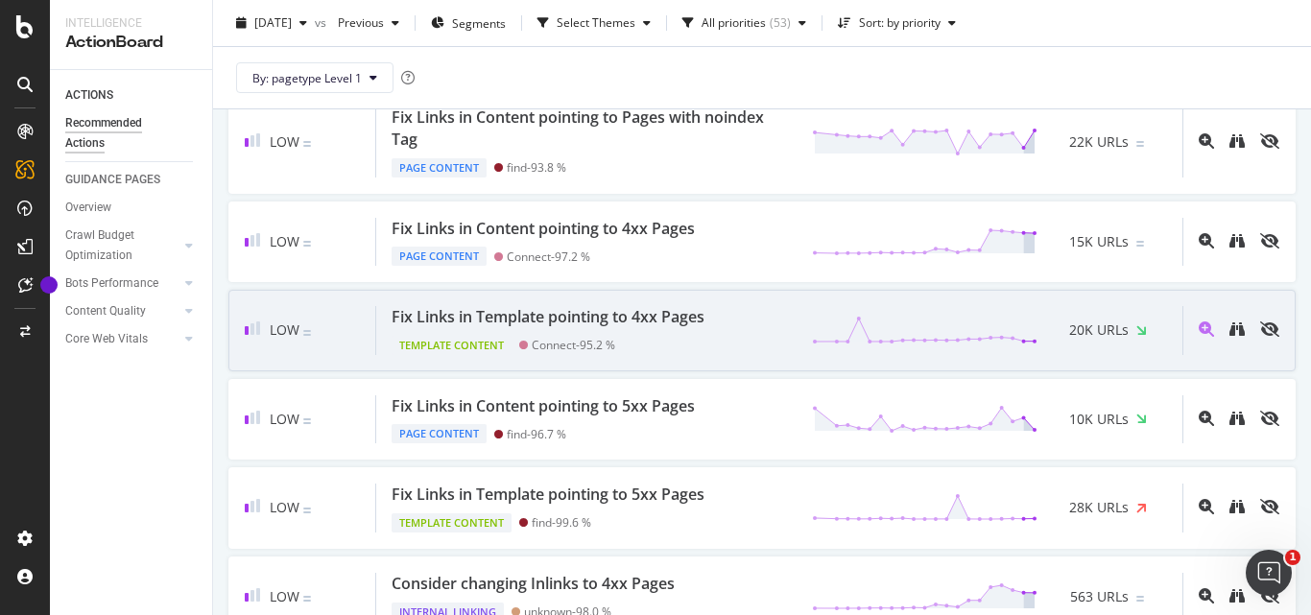
click at [634, 328] on div "Fix Links in Template pointing to 4xx Pages" at bounding box center [548, 317] width 313 height 22
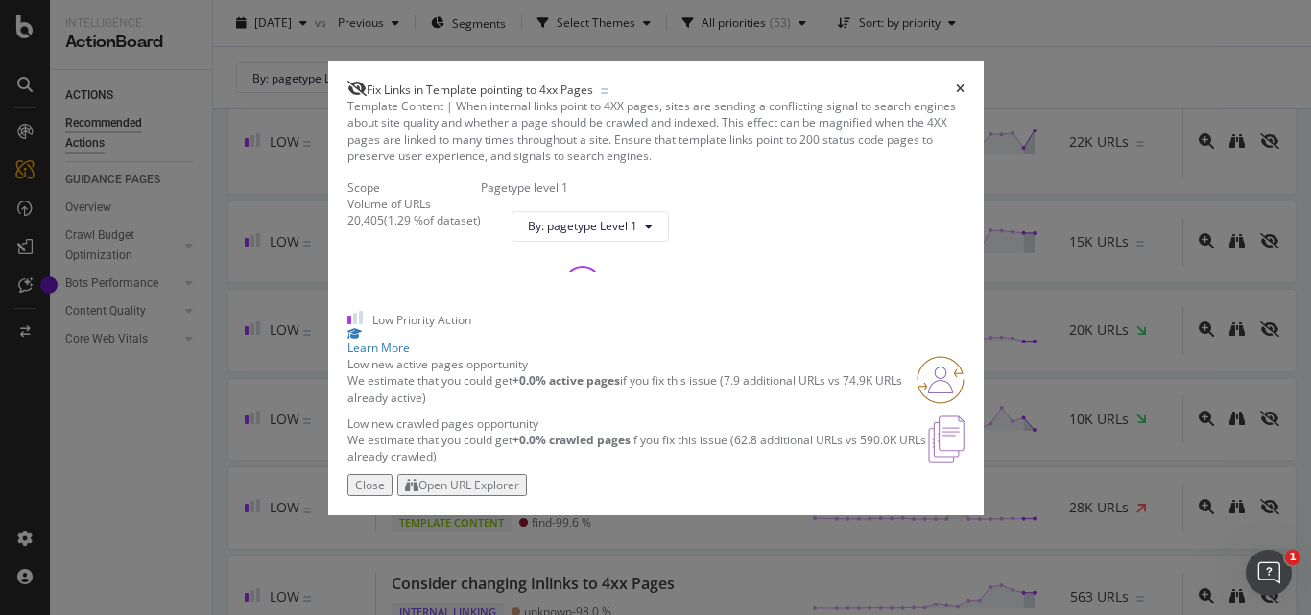
click at [564, 82] on span "Fix Links in Template pointing to 4xx Pages" at bounding box center [480, 90] width 227 height 16
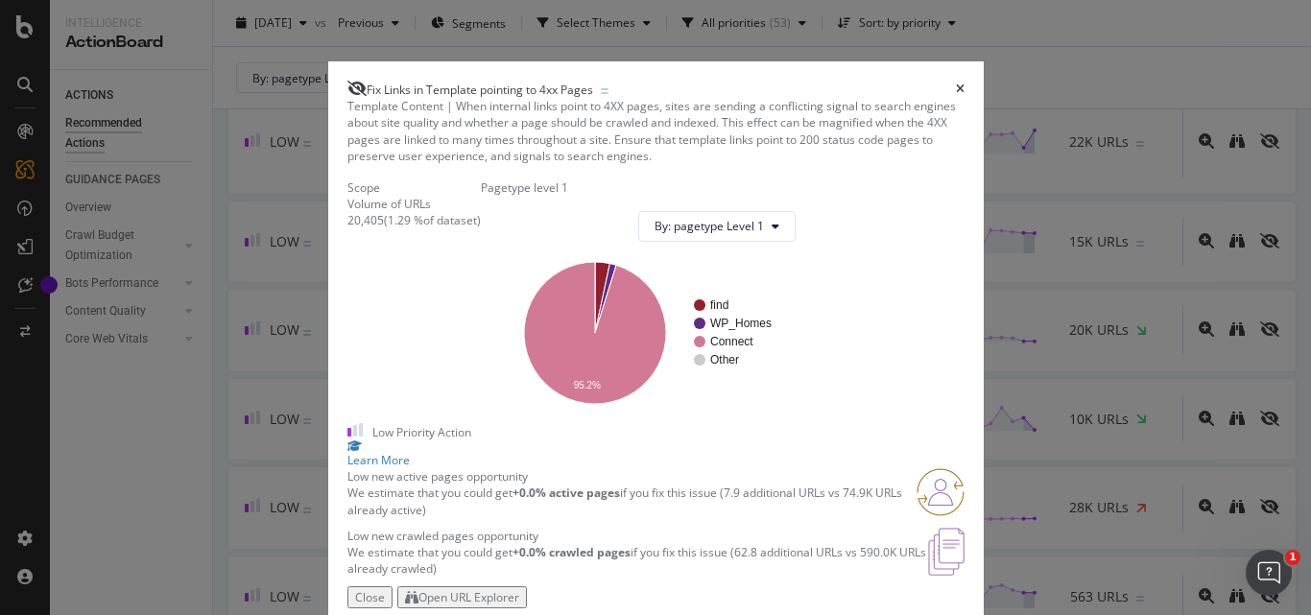
click at [348, 228] on div "20,405" at bounding box center [366, 220] width 36 height 16
drag, startPoint x: 361, startPoint y: 325, endPoint x: 398, endPoint y: 318, distance: 38.2
click at [398, 228] on div "( 1.29 % of dataset )" at bounding box center [432, 220] width 97 height 16
click at [965, 81] on div "times" at bounding box center [960, 89] width 9 height 17
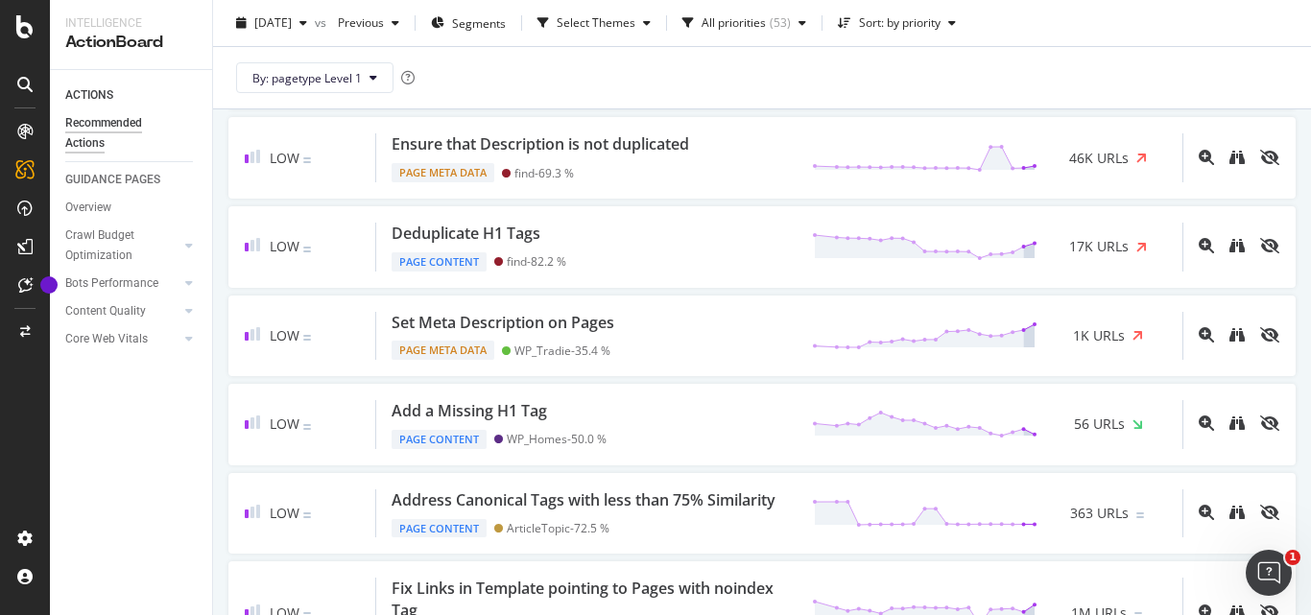
scroll to position [1344, 0]
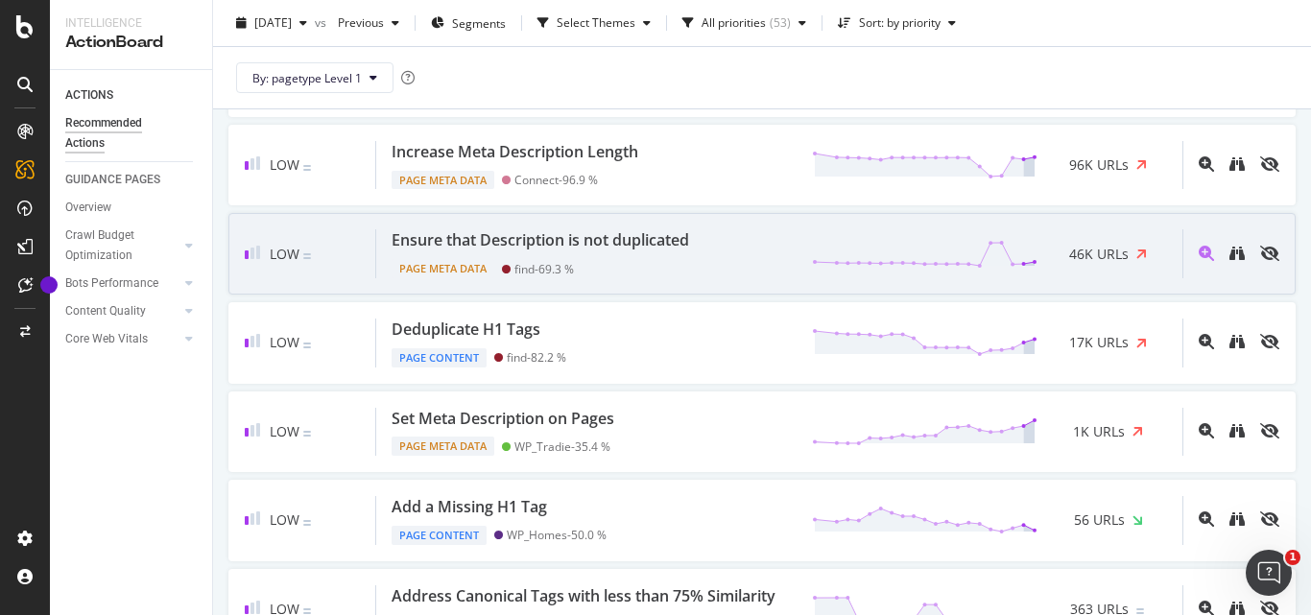
click at [689, 248] on div "Ensure that Description is not duplicated" at bounding box center [541, 240] width 298 height 22
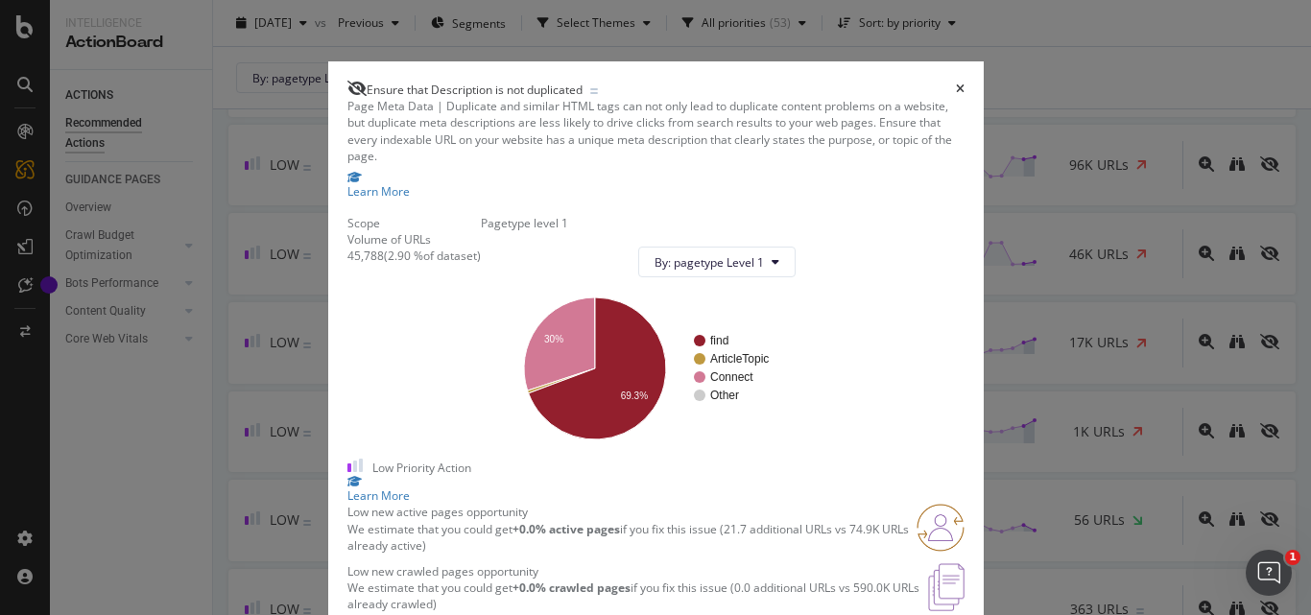
click at [472, 82] on span "Ensure that Description is not duplicated" at bounding box center [475, 90] width 216 height 16
click at [348, 264] on div "45,788" at bounding box center [366, 256] width 36 height 16
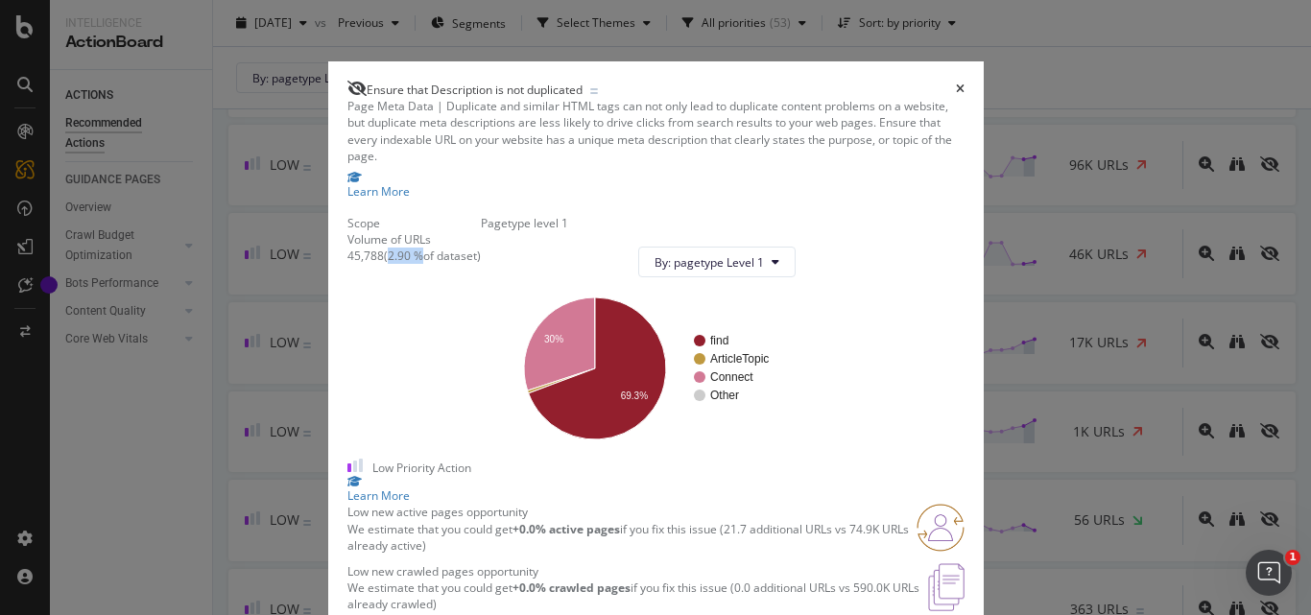
drag, startPoint x: 363, startPoint y: 336, endPoint x: 396, endPoint y: 333, distance: 33.7
click at [396, 264] on div "( 2.90 % of dataset )" at bounding box center [432, 256] width 97 height 16
click at [965, 84] on icon "times" at bounding box center [960, 90] width 9 height 12
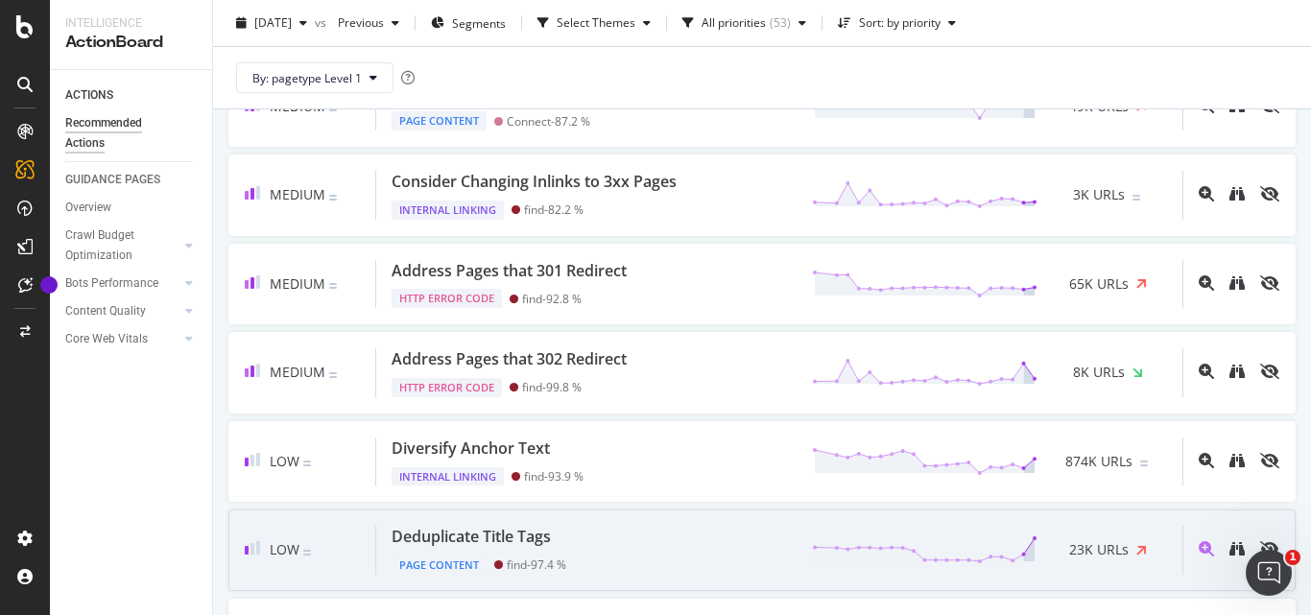
scroll to position [480, 0]
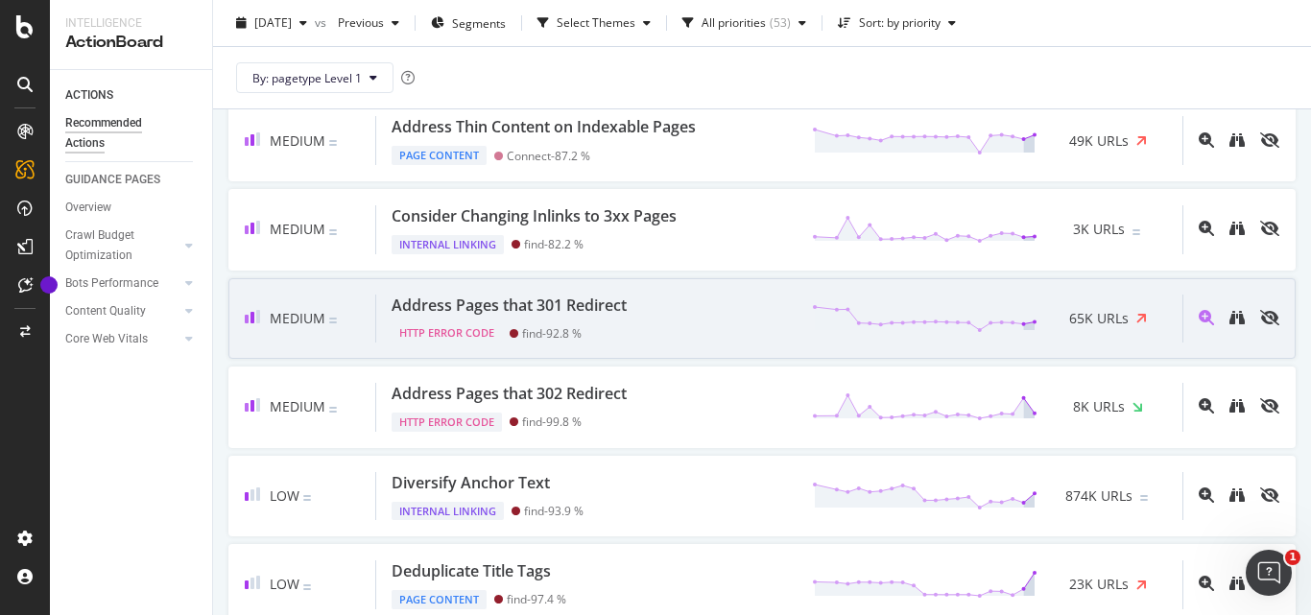
click at [645, 307] on div "Address Pages that 301 Redirect HTTP Error Code find - 92.8 % 65K URLs" at bounding box center [779, 319] width 806 height 49
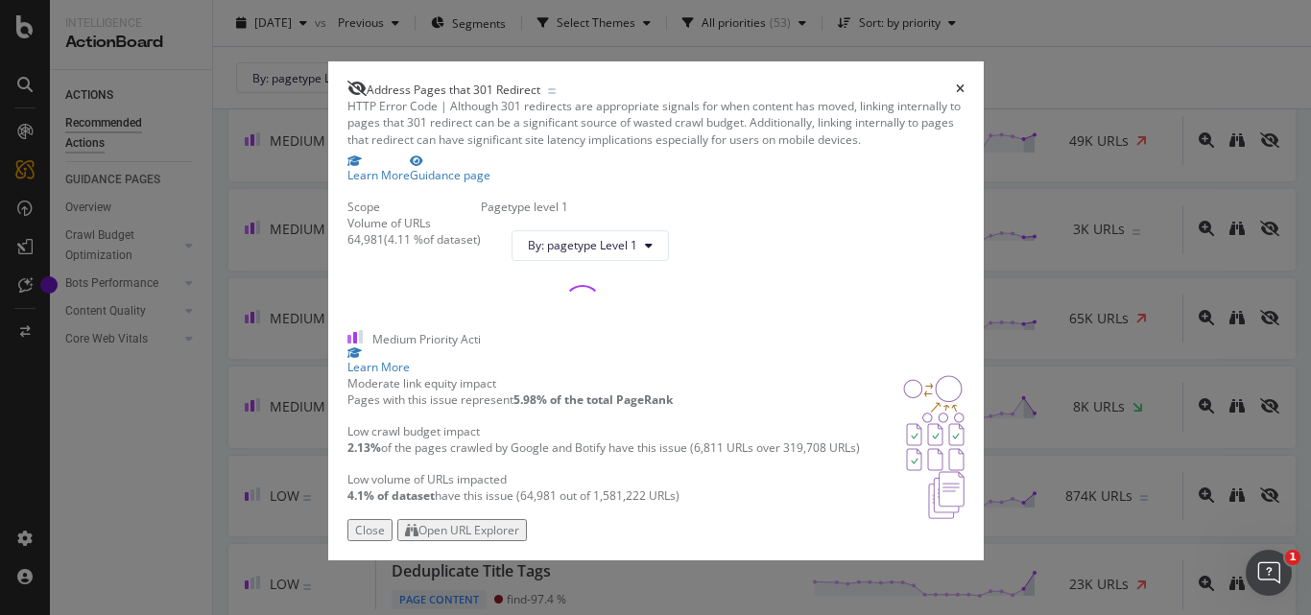
click at [468, 82] on span "Address Pages that 301 Redirect" at bounding box center [454, 90] width 174 height 16
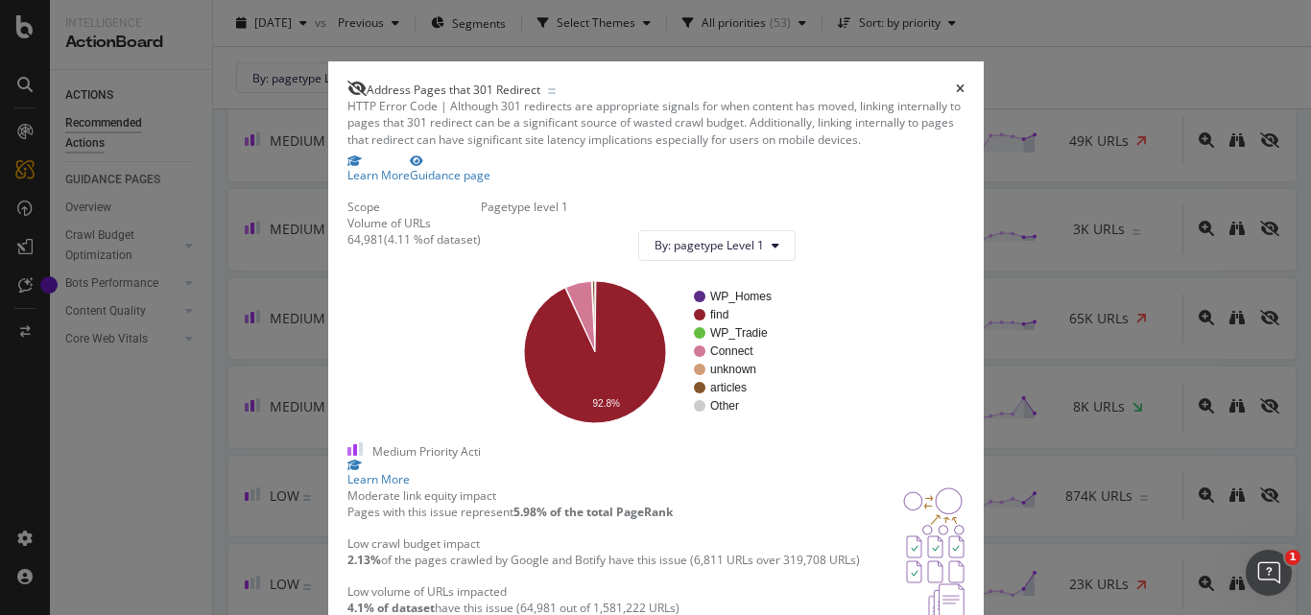
click at [348, 248] on div "64,981" at bounding box center [366, 239] width 36 height 16
drag, startPoint x: 364, startPoint y: 331, endPoint x: 396, endPoint y: 331, distance: 31.7
click at [396, 248] on div "( 4.11 % of dataset )" at bounding box center [432, 239] width 97 height 16
click at [965, 81] on div "Address Pages that 301 Redirect" at bounding box center [656, 89] width 617 height 17
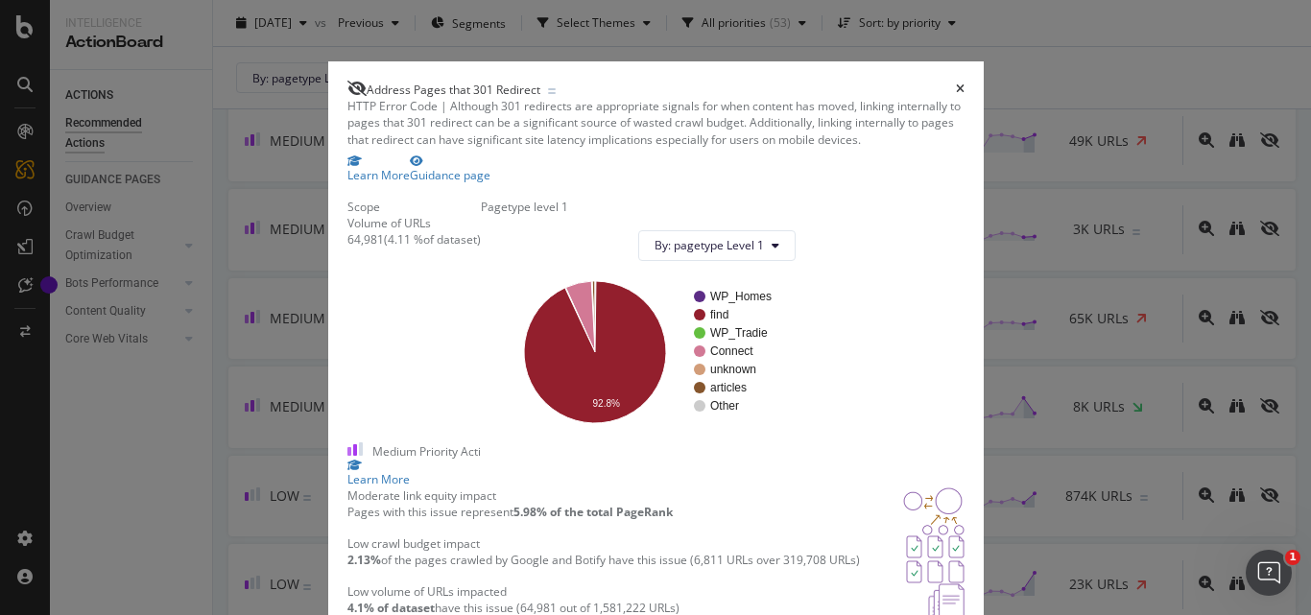
click at [965, 84] on icon "times" at bounding box center [960, 90] width 9 height 12
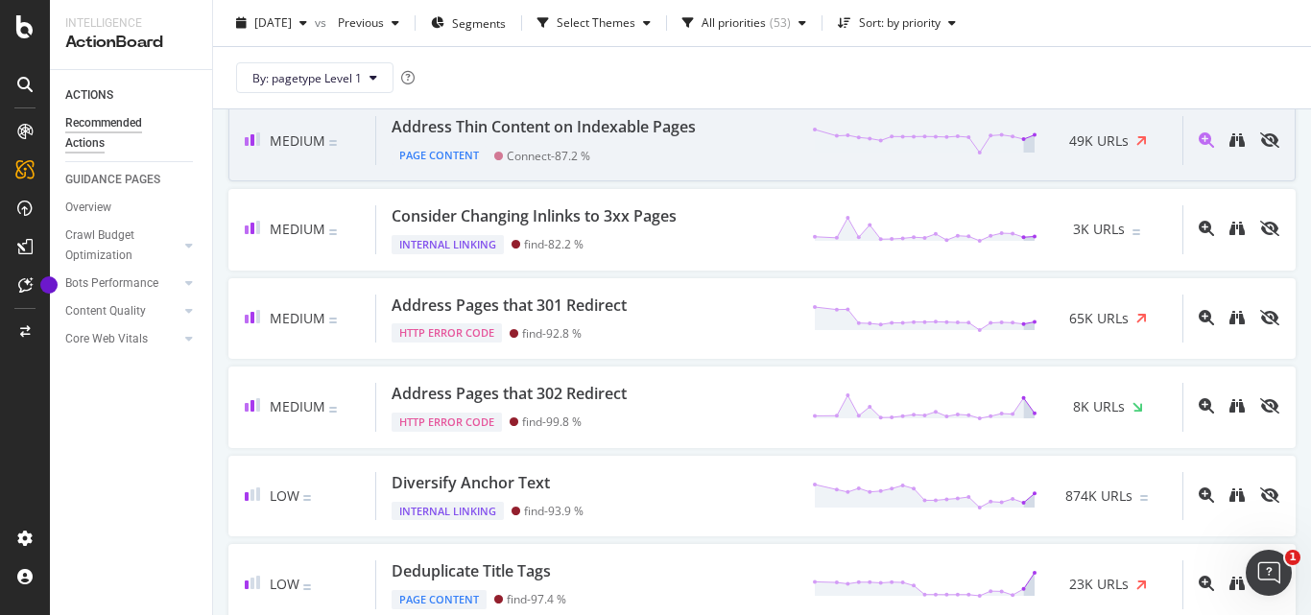
click at [599, 138] on div "Address Thin Content on Indexable Pages" at bounding box center [544, 127] width 304 height 22
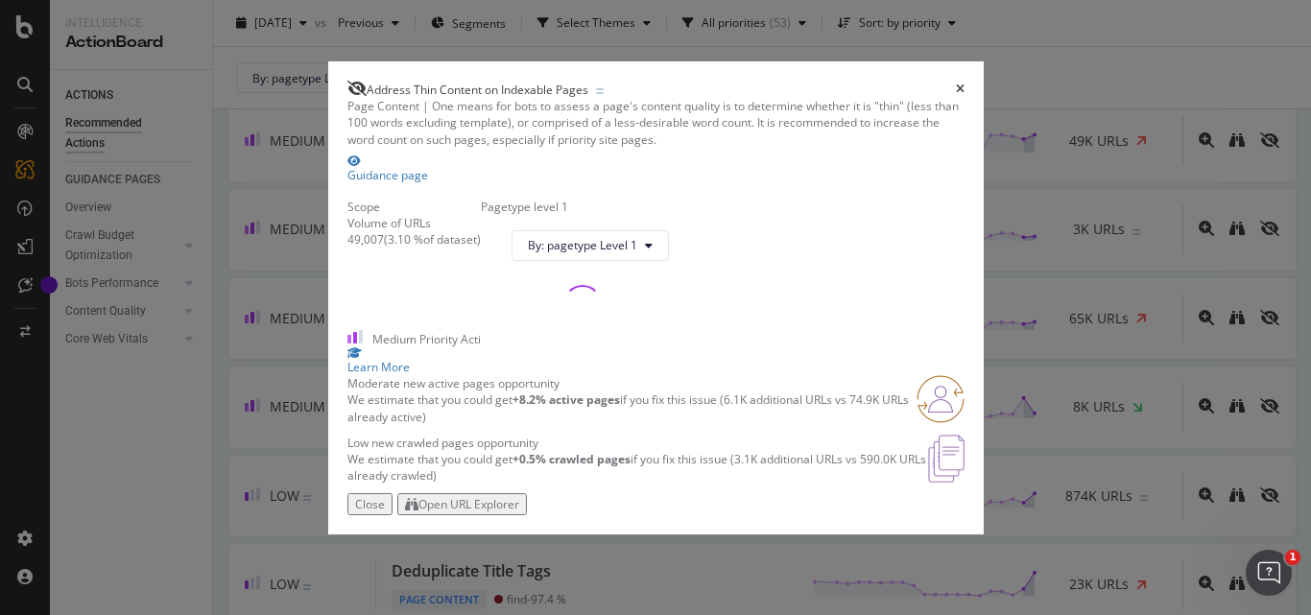
click at [588, 82] on span "Address Thin Content on Indexable Pages" at bounding box center [478, 90] width 222 height 16
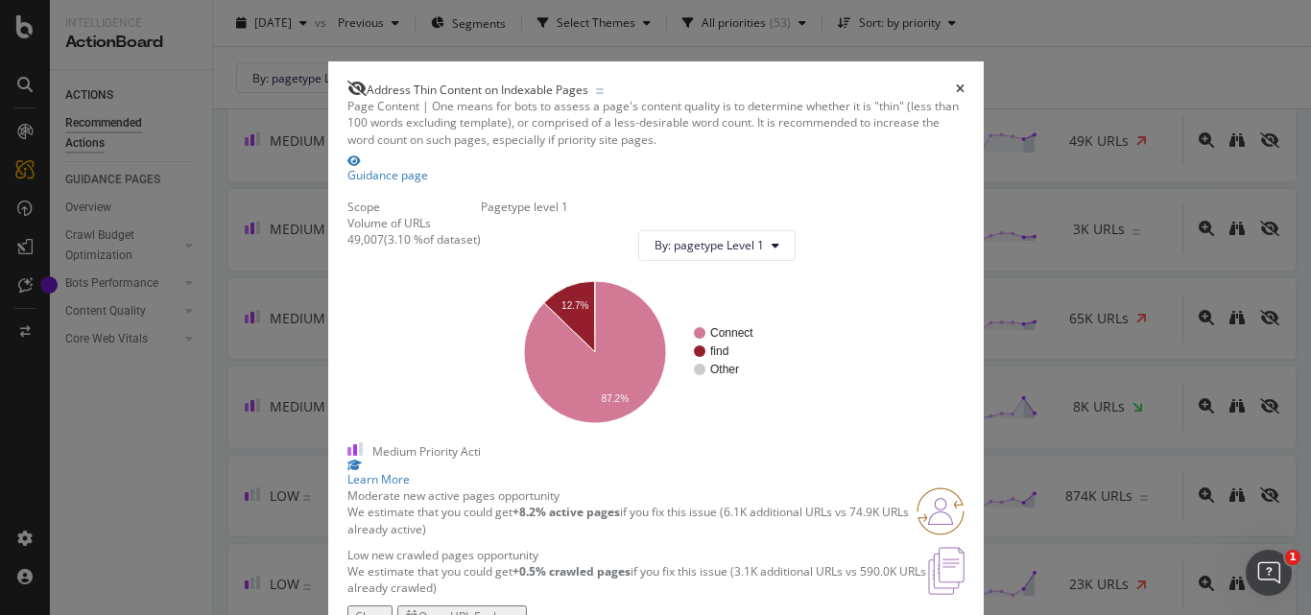
click at [348, 248] on div "49,007" at bounding box center [366, 239] width 36 height 16
drag, startPoint x: 361, startPoint y: 333, endPoint x: 394, endPoint y: 327, distance: 33.1
click at [394, 248] on div "( 3.10 % of dataset )" at bounding box center [432, 239] width 97 height 16
click at [965, 84] on icon "times" at bounding box center [960, 90] width 9 height 12
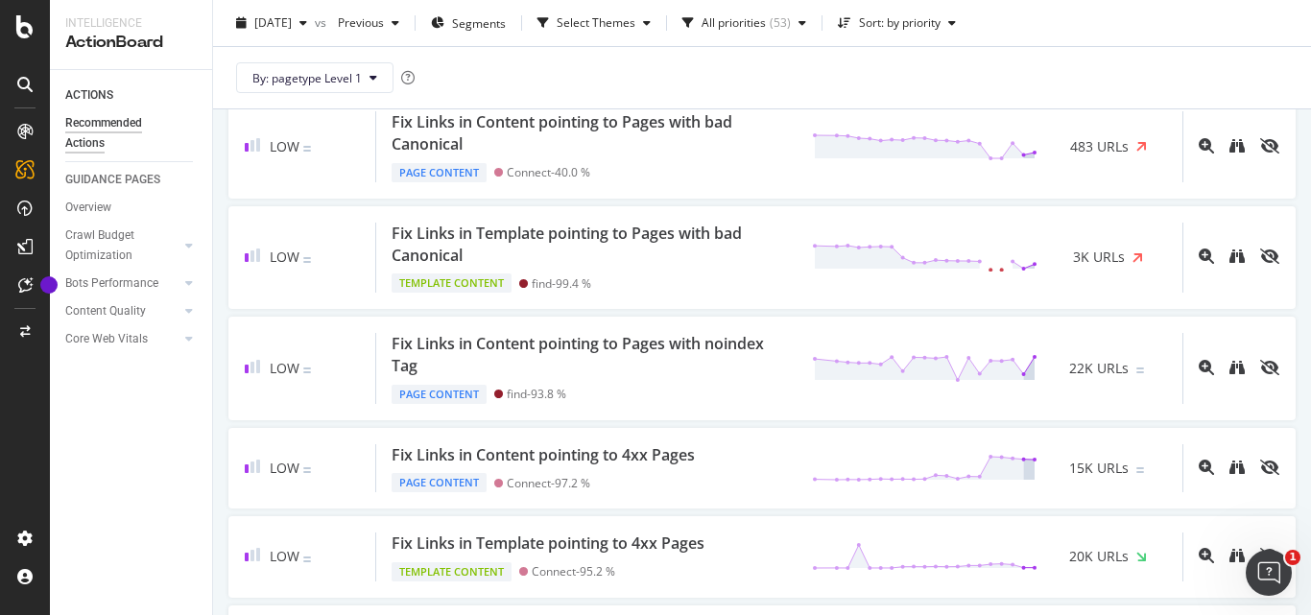
scroll to position [2496, 0]
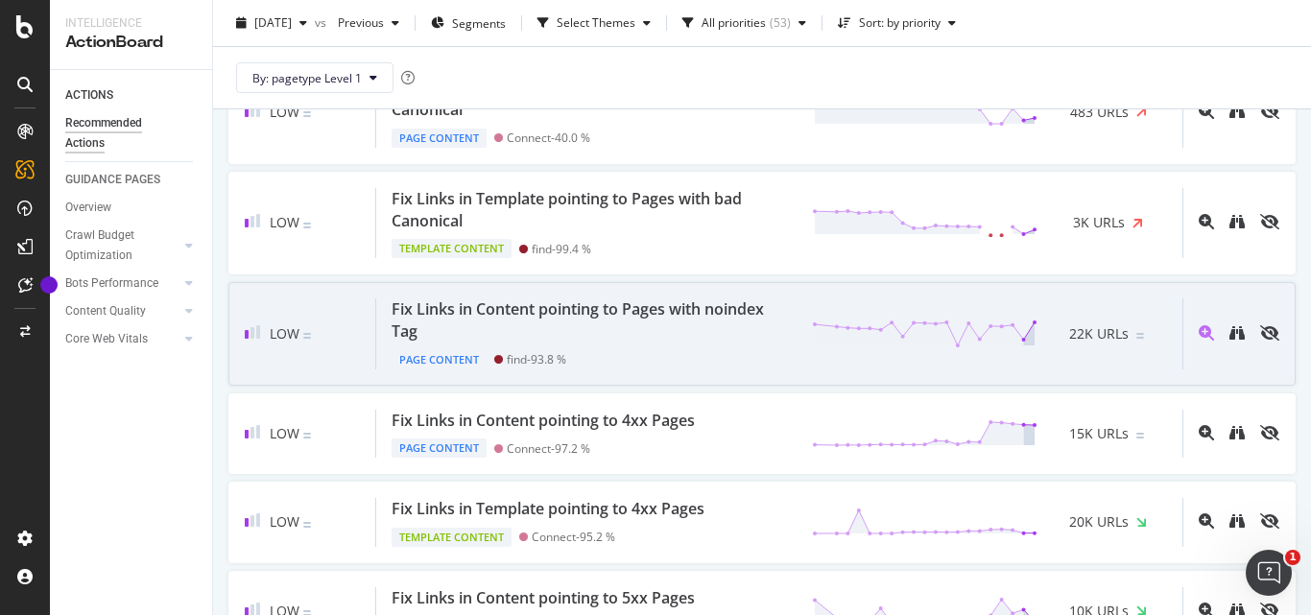
click at [725, 340] on div "Fix Links in Content pointing to Pages with noindex Tag" at bounding box center [590, 321] width 397 height 44
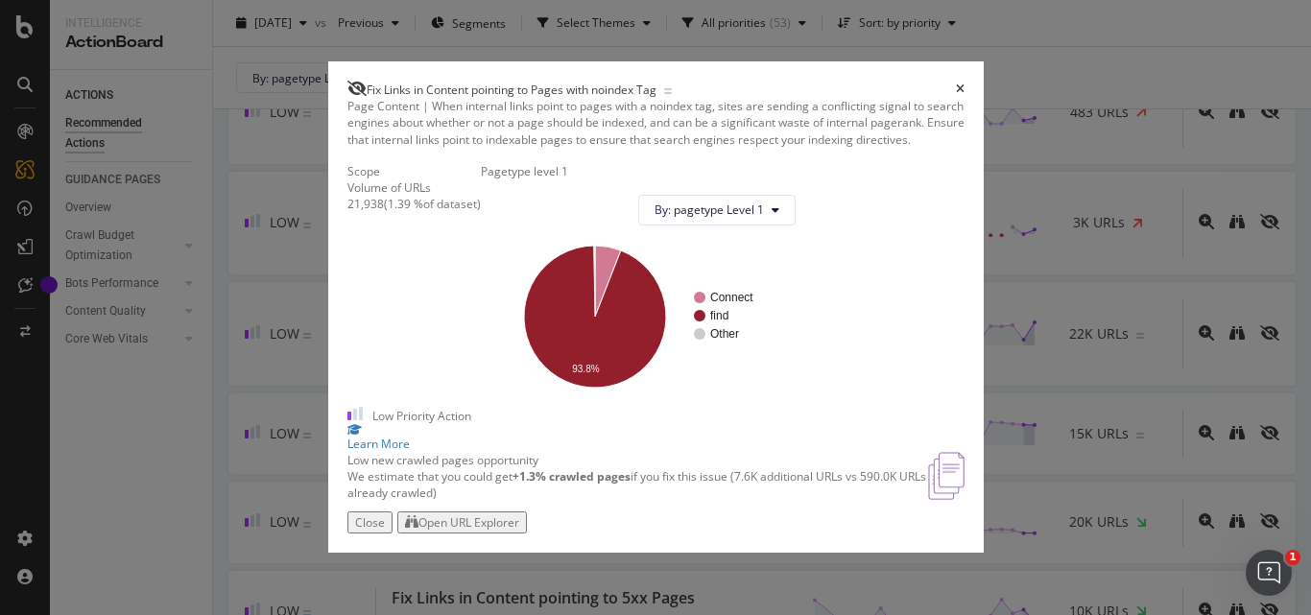
click at [965, 84] on icon "times" at bounding box center [960, 90] width 9 height 12
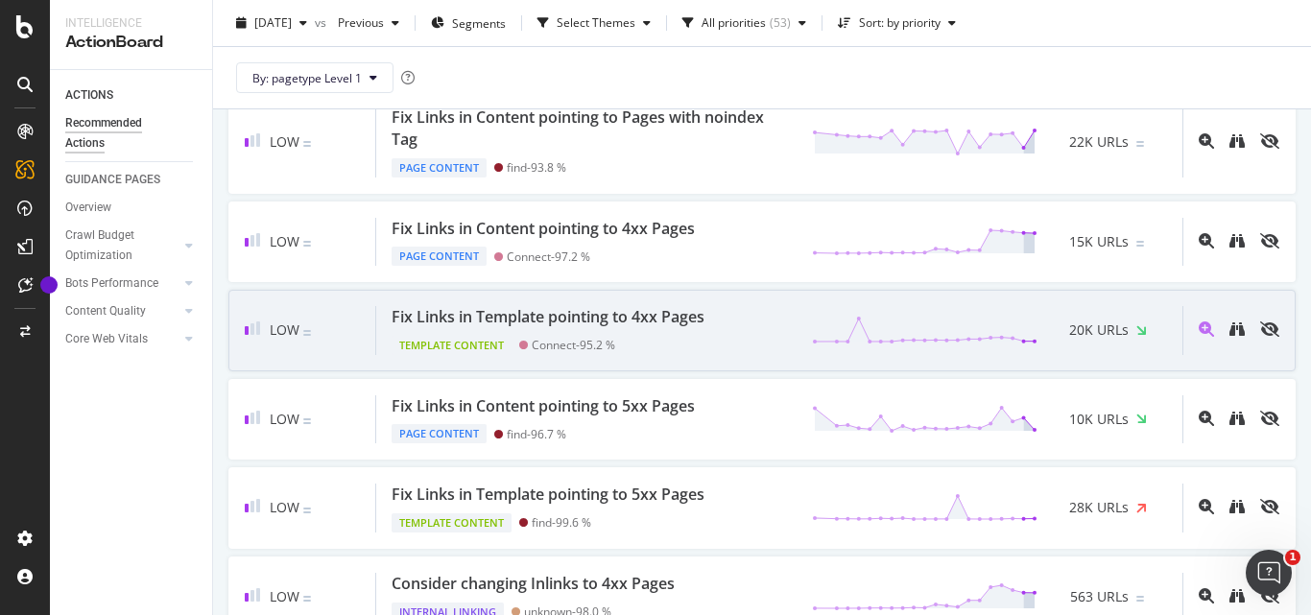
scroll to position [2784, 0]
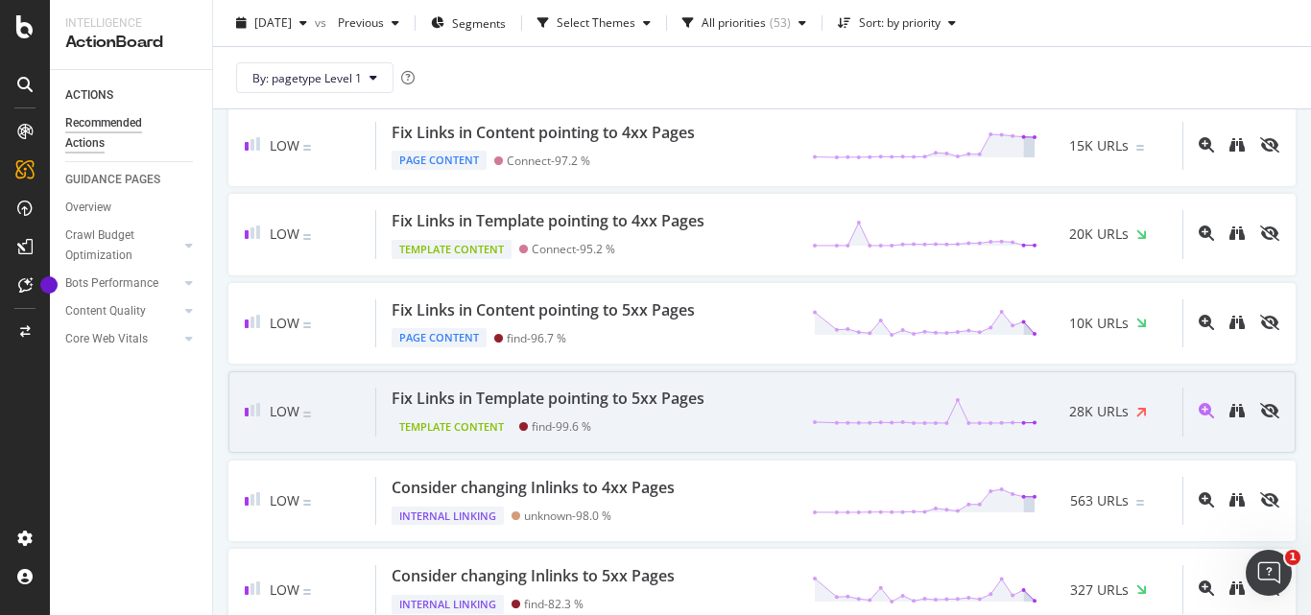
click at [668, 434] on div "Template Content find - 99.6 %" at bounding box center [552, 423] width 321 height 27
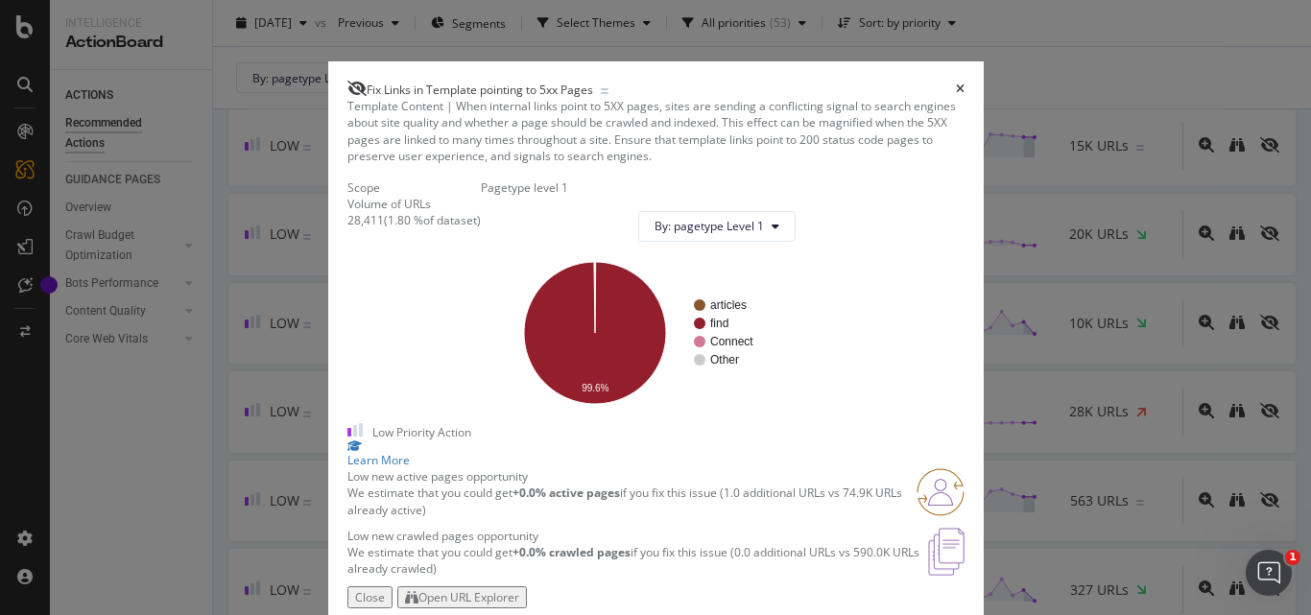
click at [464, 82] on span "Fix Links in Template pointing to 5xx Pages" at bounding box center [480, 90] width 227 height 16
click at [348, 228] on div "28,411" at bounding box center [366, 220] width 36 height 16
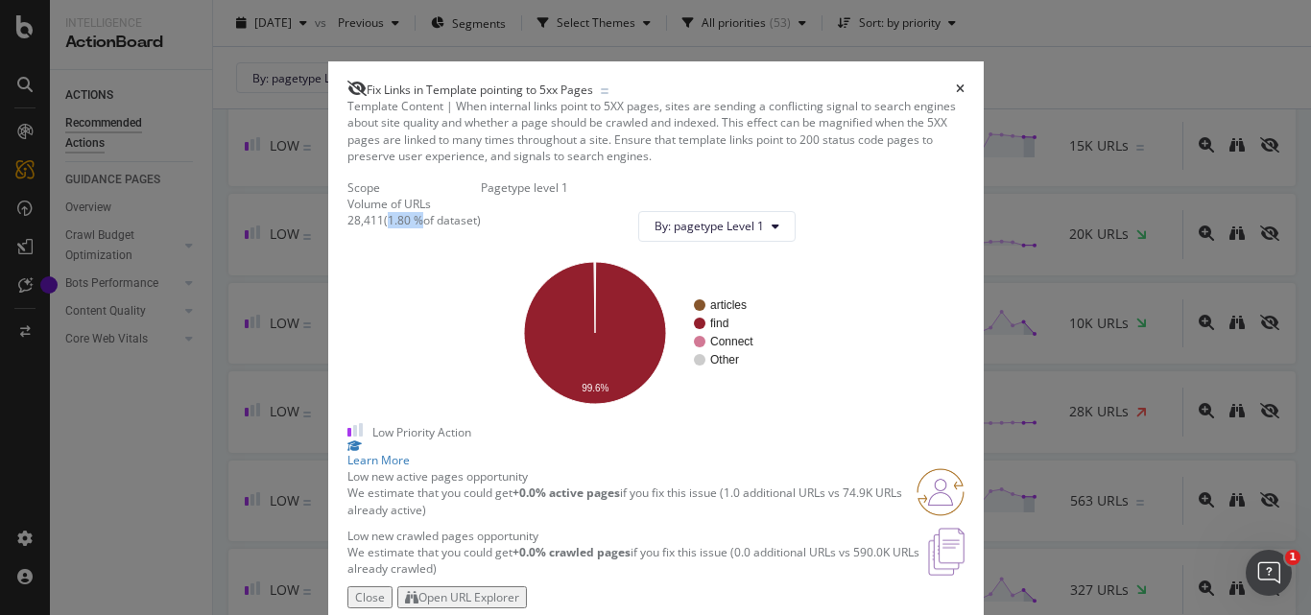
drag, startPoint x: 364, startPoint y: 319, endPoint x: 397, endPoint y: 319, distance: 33.6
click at [397, 228] on div "( 1.80 % of dataset )" at bounding box center [432, 220] width 97 height 16
click at [965, 84] on icon "times" at bounding box center [960, 90] width 9 height 12
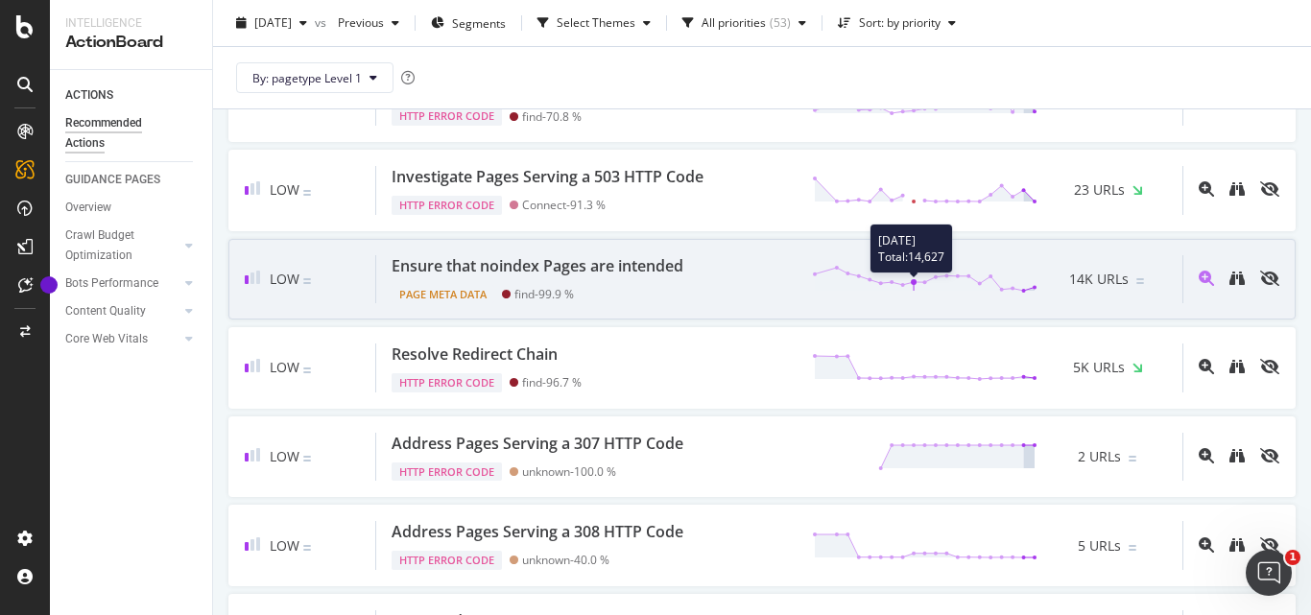
scroll to position [4156, 0]
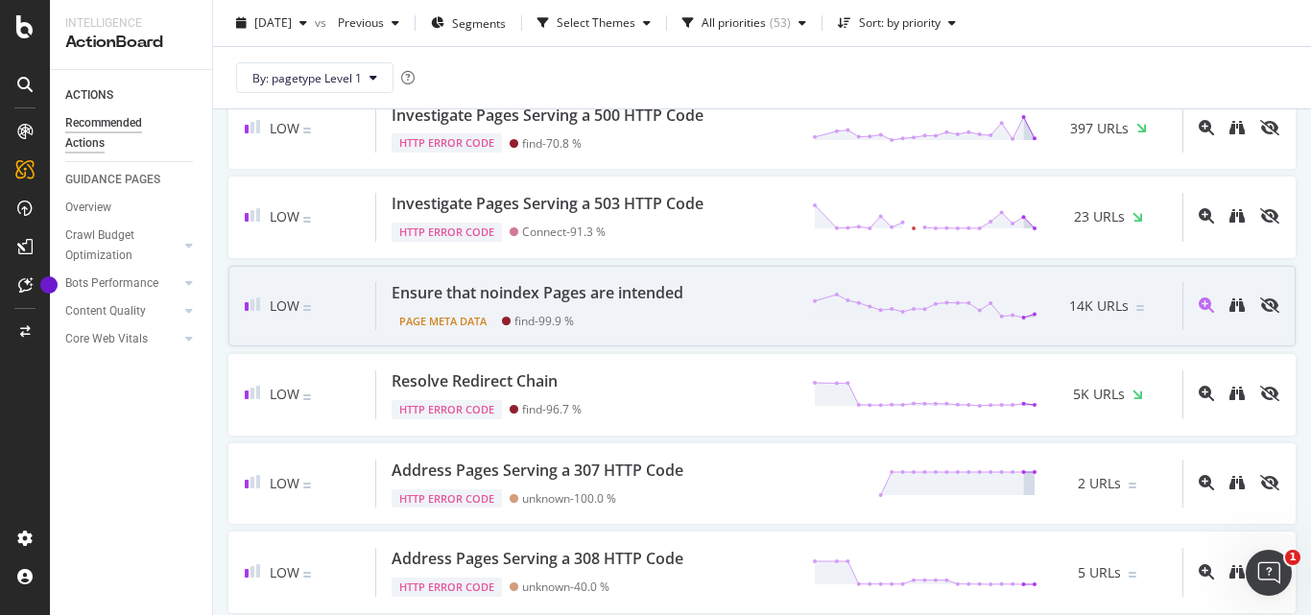
click at [576, 304] on div "Ensure that noindex Pages are intended" at bounding box center [538, 293] width 292 height 22
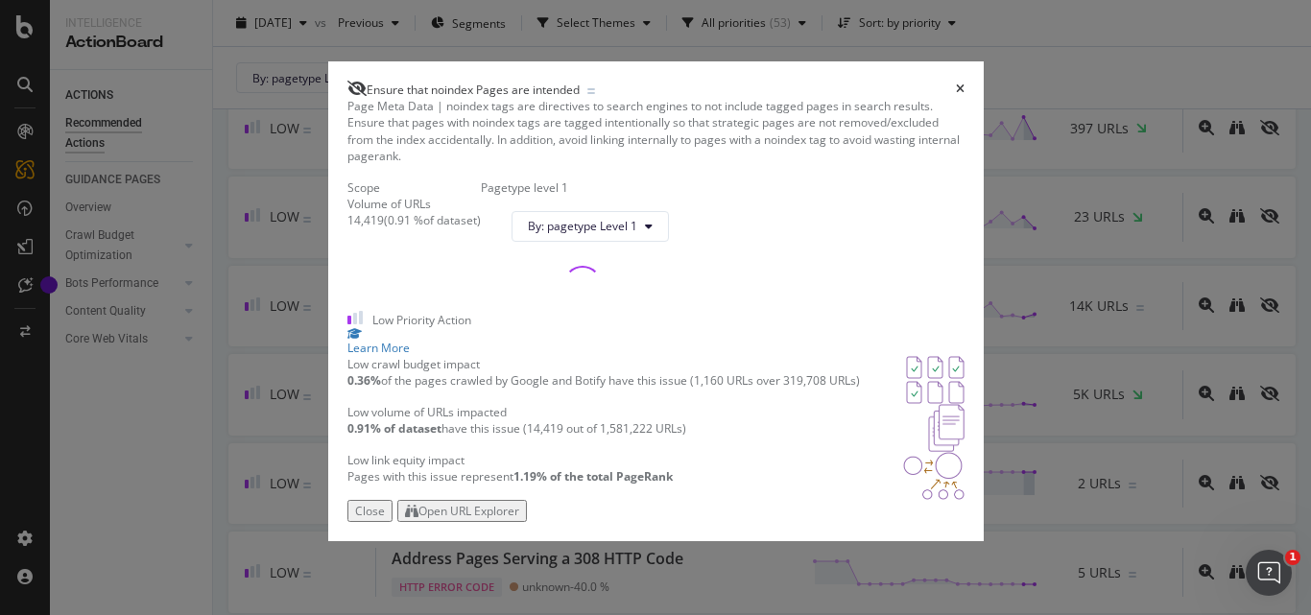
click at [483, 82] on span "Ensure that noindex Pages are intended" at bounding box center [473, 90] width 213 height 16
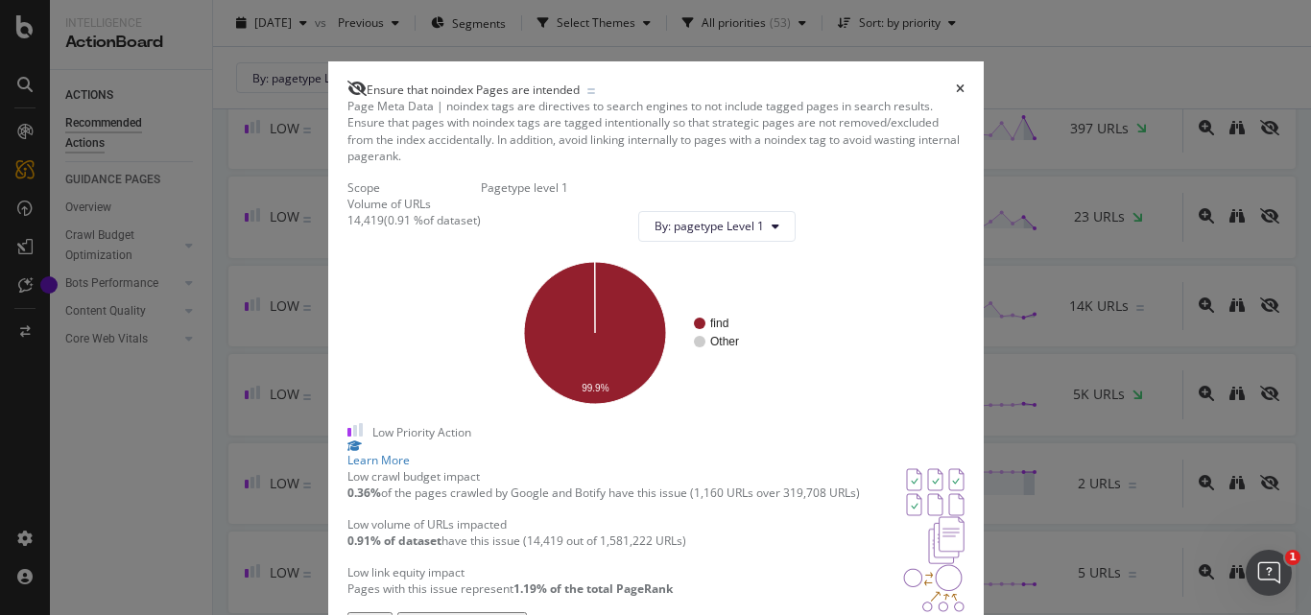
click at [348, 228] on div "14,419" at bounding box center [366, 220] width 36 height 16
drag, startPoint x: 363, startPoint y: 309, endPoint x: 396, endPoint y: 307, distance: 32.7
click at [396, 228] on div "( 0.91 % of dataset )" at bounding box center [432, 220] width 97 height 16
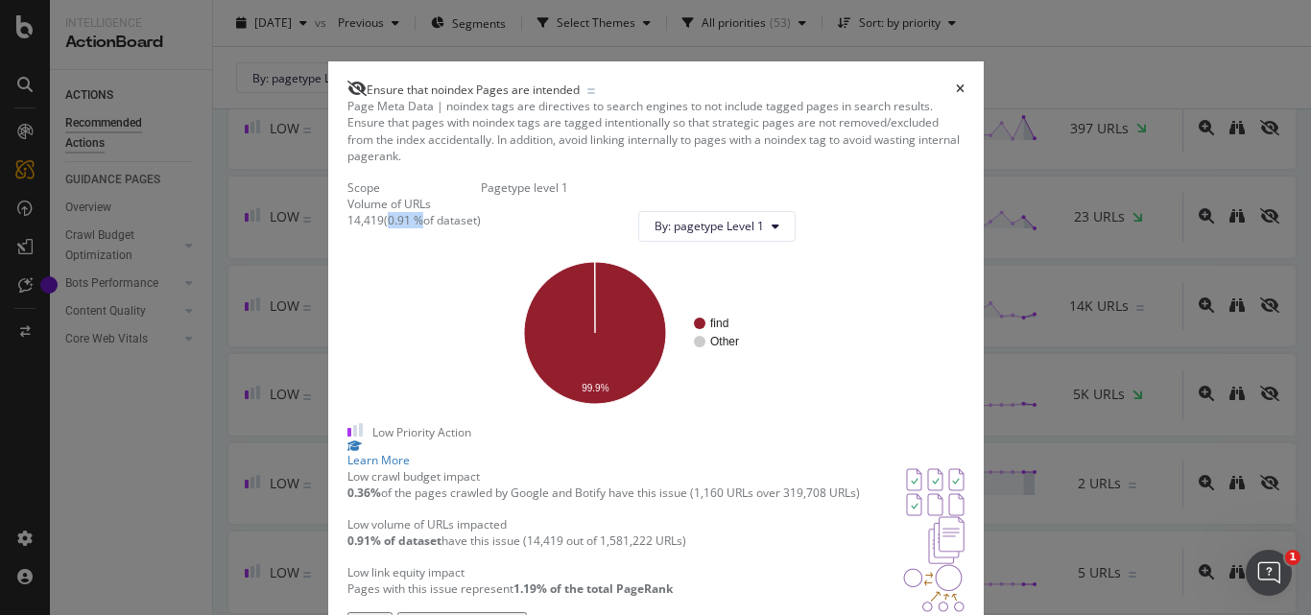
click at [965, 84] on icon "times" at bounding box center [960, 90] width 9 height 12
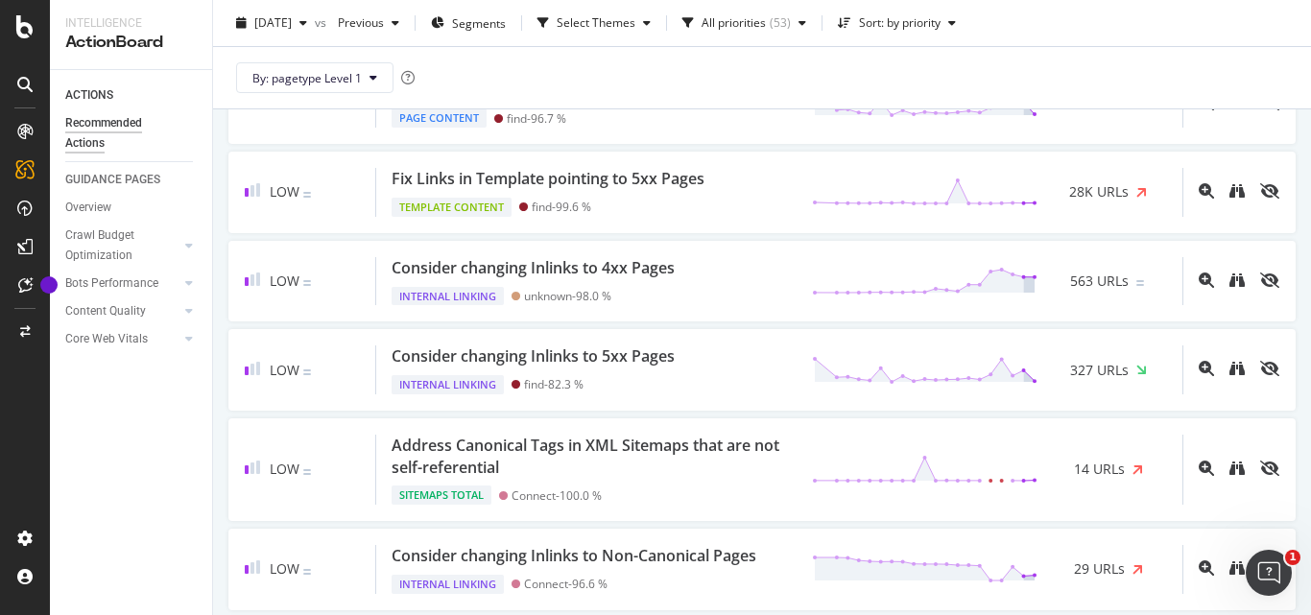
scroll to position [2908, 0]
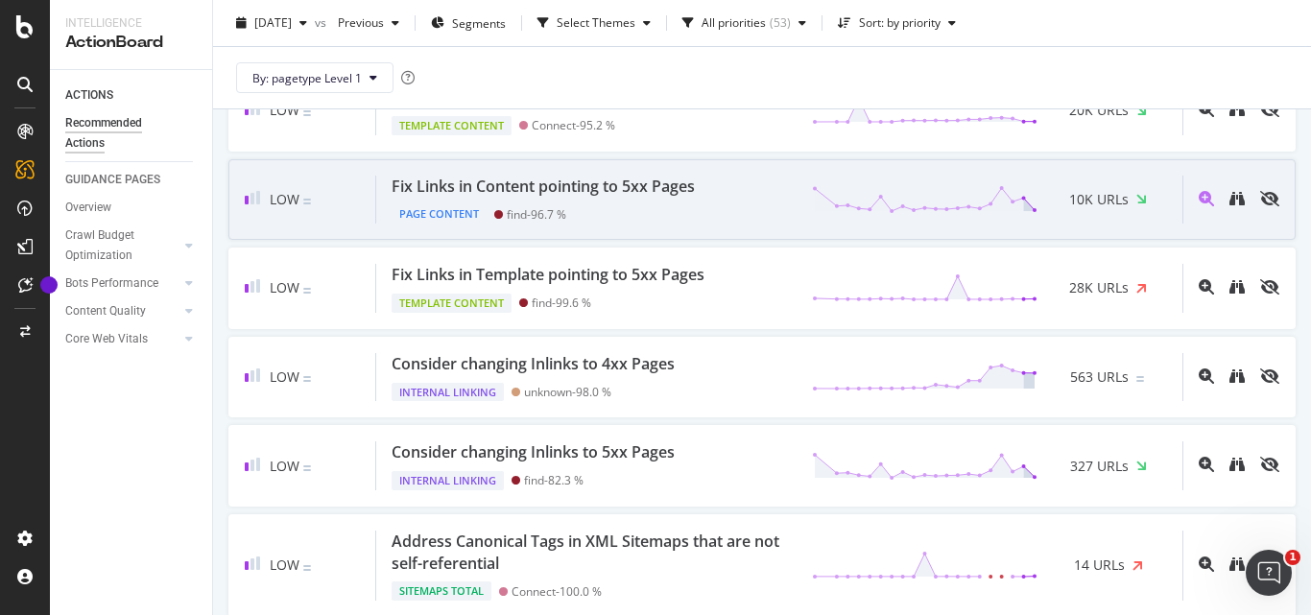
click at [637, 198] on div "Fix Links in Content pointing to 5xx Pages" at bounding box center [543, 187] width 303 height 22
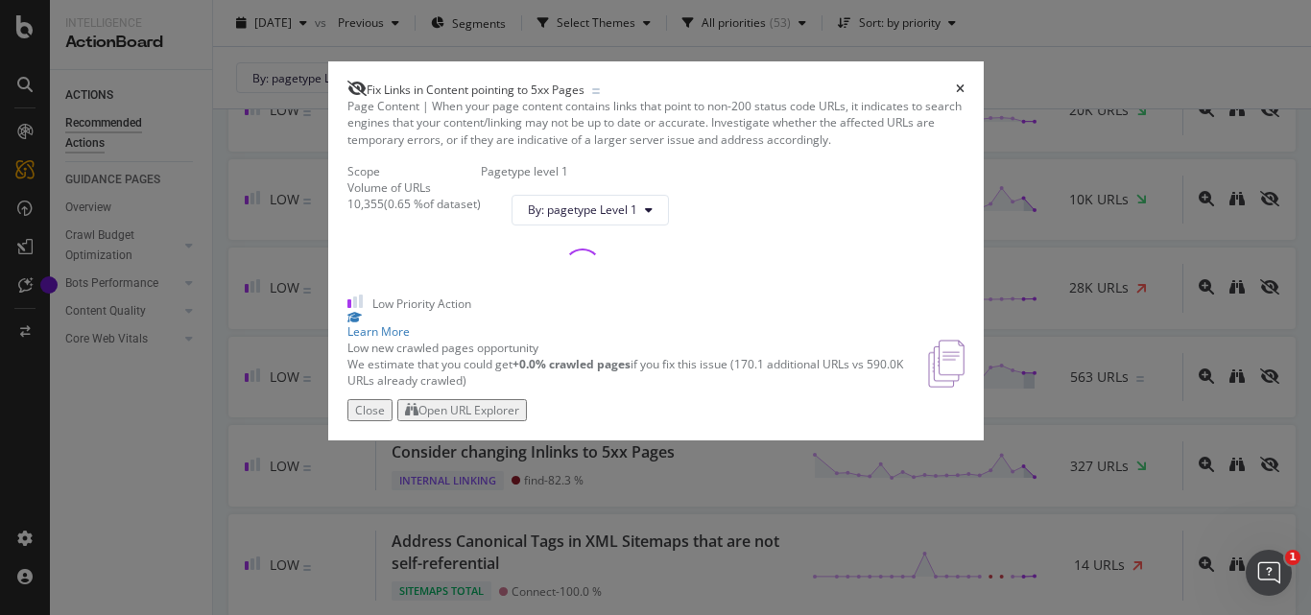
click at [519, 82] on span "Fix Links in Content pointing to 5xx Pages" at bounding box center [476, 90] width 218 height 16
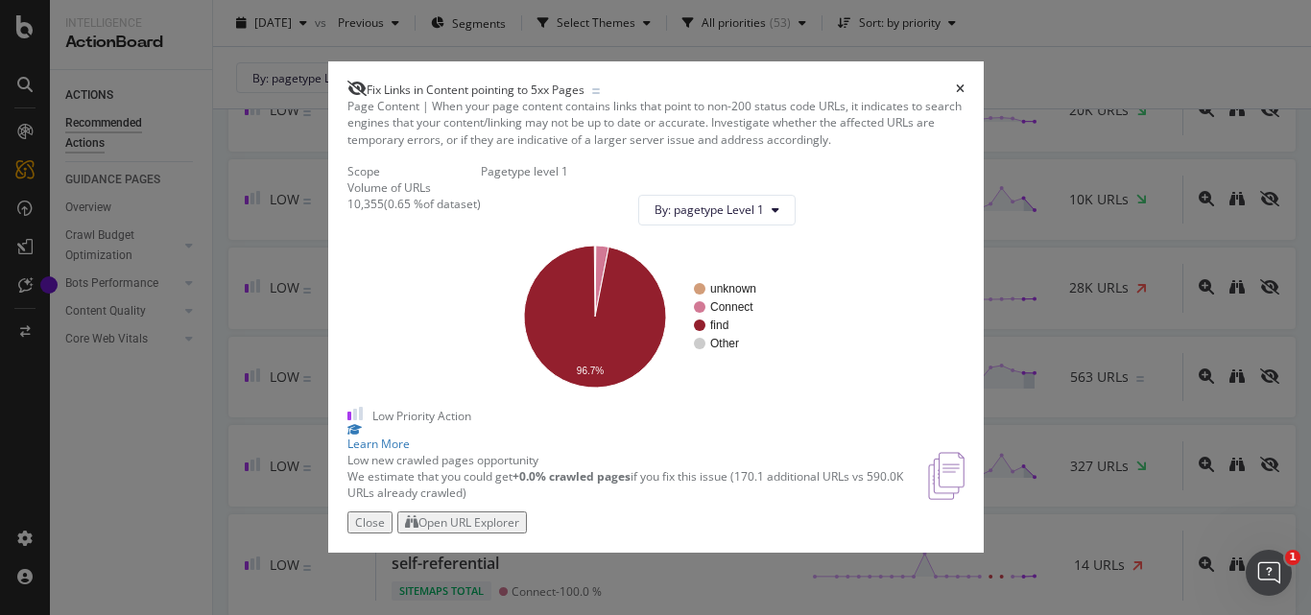
click at [348, 212] on div "10,355" at bounding box center [366, 204] width 36 height 16
drag, startPoint x: 361, startPoint y: 303, endPoint x: 394, endPoint y: 300, distance: 32.8
click at [394, 212] on div "( 0.65 % of dataset )" at bounding box center [432, 204] width 97 height 16
click at [965, 84] on icon "times" at bounding box center [960, 90] width 9 height 12
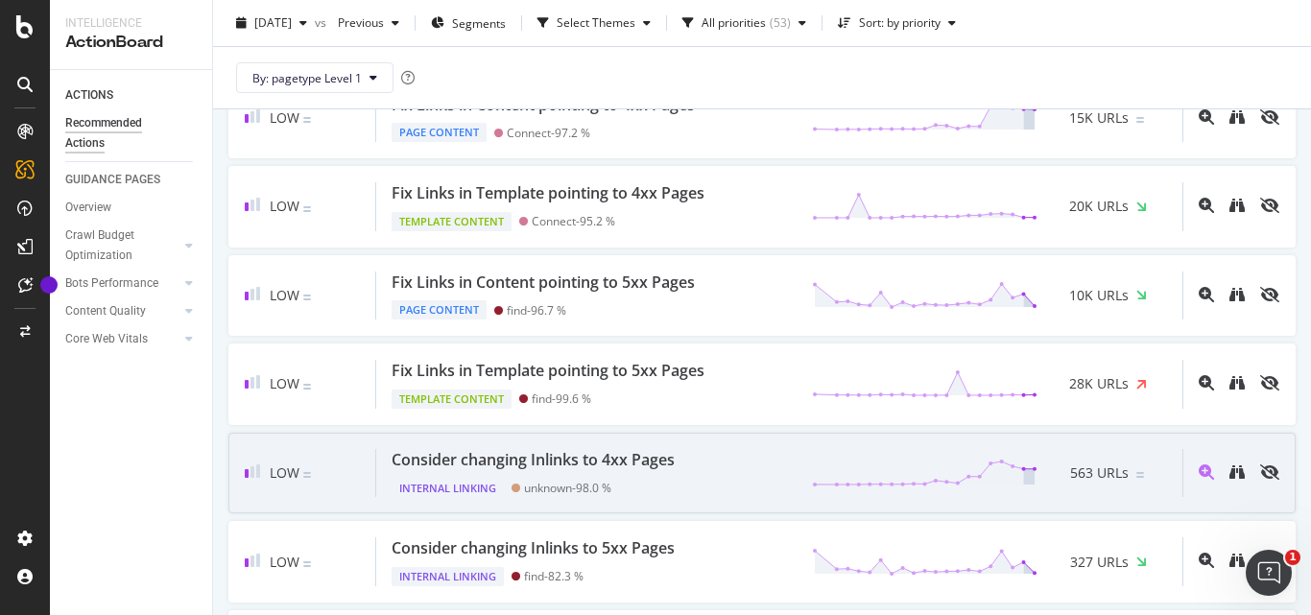
scroll to position [2716, 0]
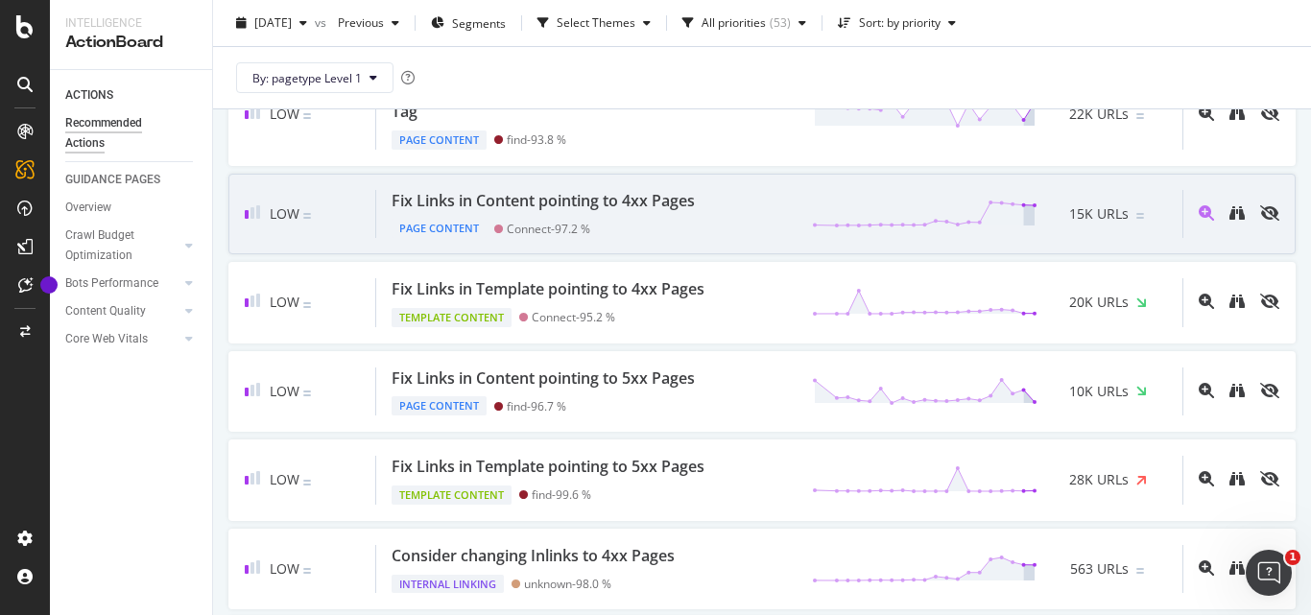
click at [574, 212] on div "Fix Links in Content pointing to 4xx Pages" at bounding box center [543, 201] width 303 height 22
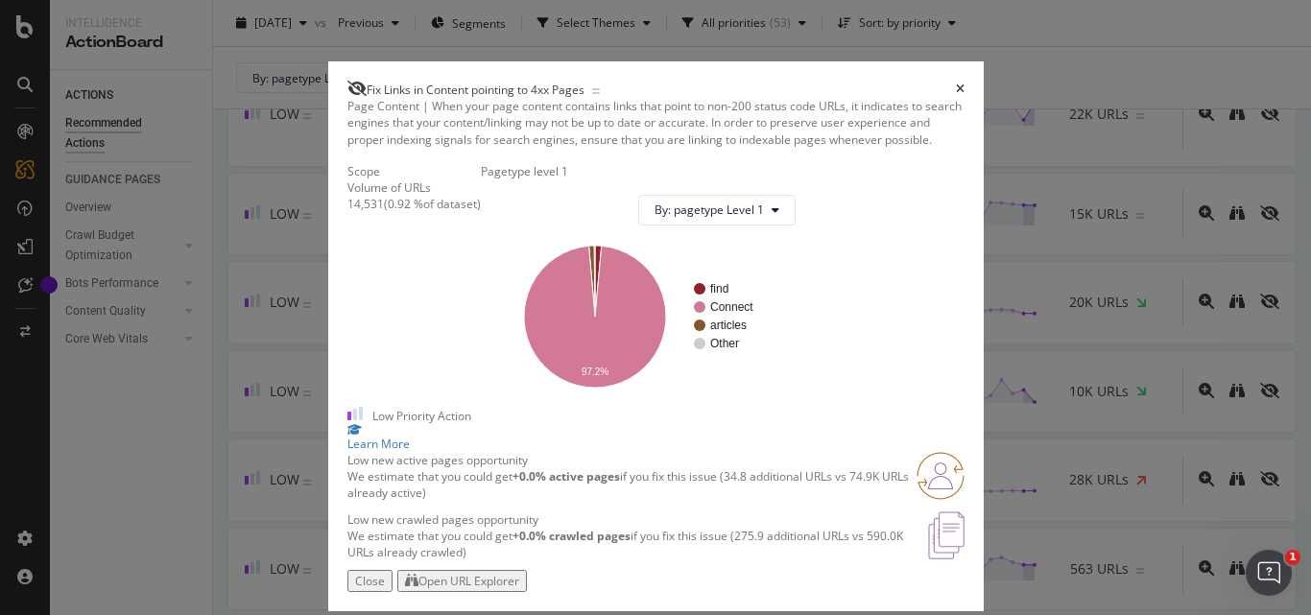
click at [512, 82] on span "Fix Links in Content pointing to 4xx Pages" at bounding box center [476, 90] width 218 height 16
click at [511, 82] on span "Fix Links in Content pointing to 4xx Pages" at bounding box center [476, 90] width 218 height 16
click at [510, 82] on span "Fix Links in Content pointing to 4xx Pages" at bounding box center [476, 90] width 218 height 16
click at [348, 212] on div "14,531" at bounding box center [366, 204] width 36 height 16
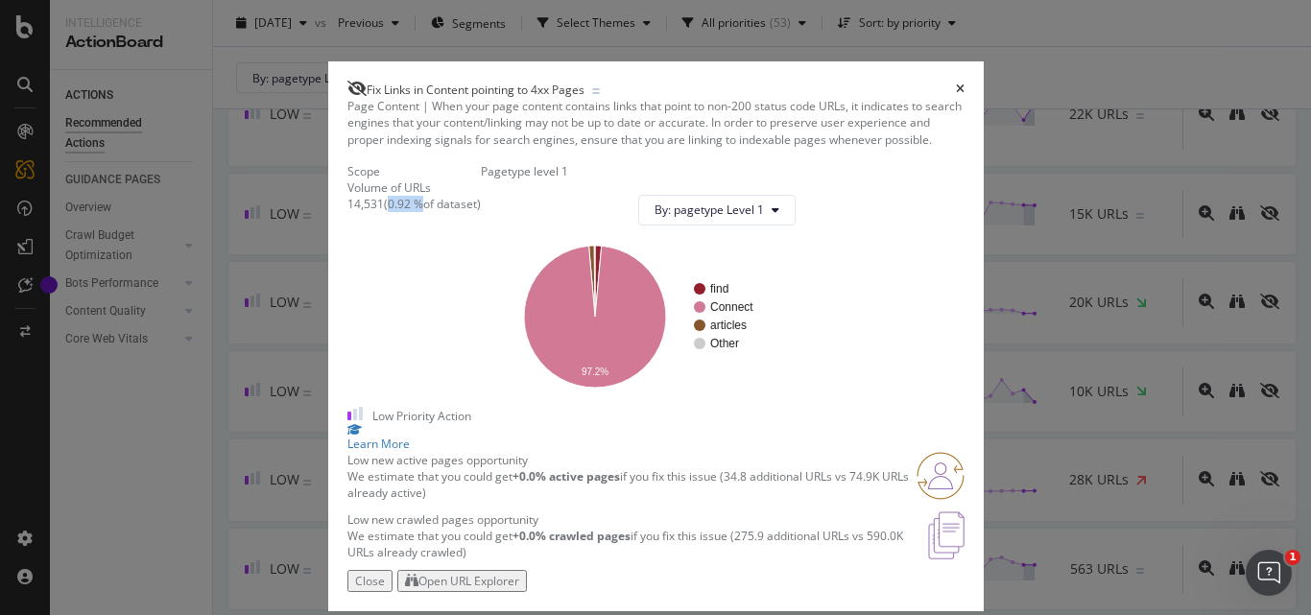
drag, startPoint x: 361, startPoint y: 307, endPoint x: 395, endPoint y: 301, distance: 34.1
click at [395, 212] on div "( 0.92 % of dataset )" at bounding box center [432, 204] width 97 height 16
click at [965, 84] on icon "times" at bounding box center [960, 90] width 9 height 12
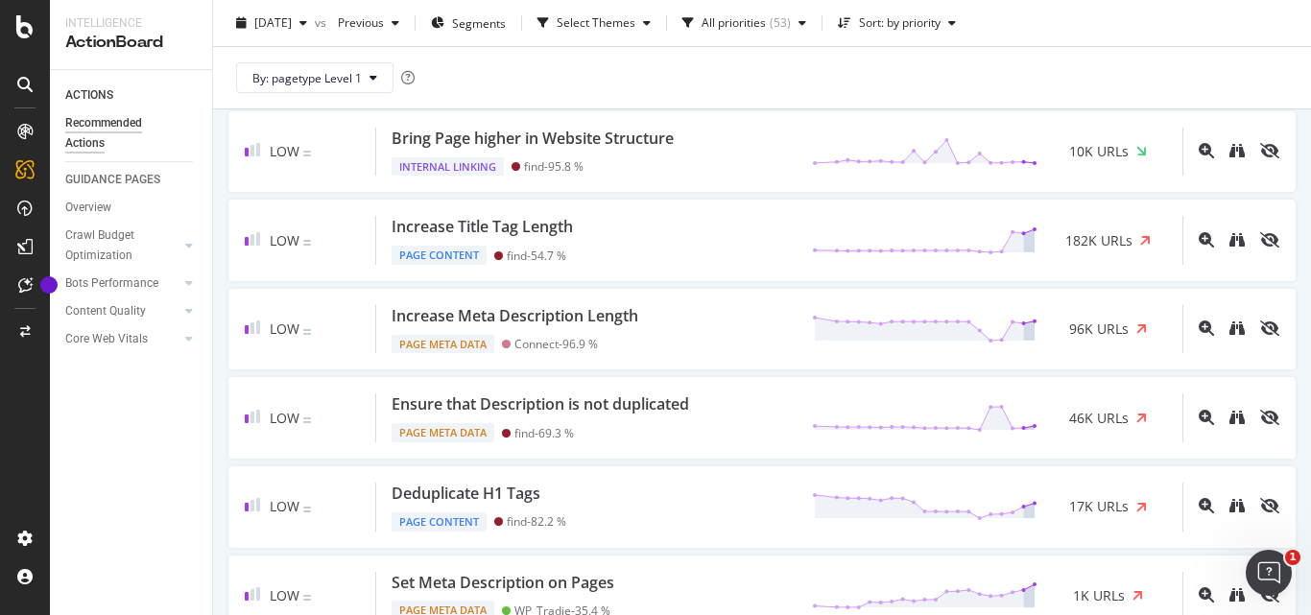
scroll to position [988, 0]
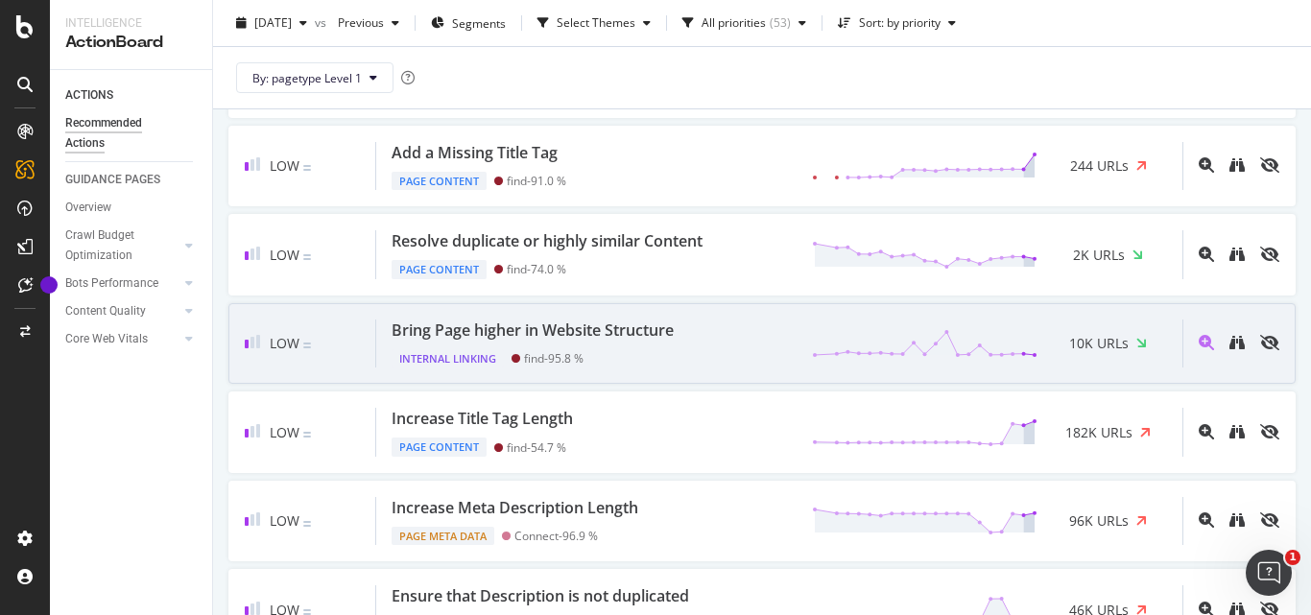
click at [626, 326] on div "Bring Page higher in Website Structure" at bounding box center [533, 331] width 282 height 22
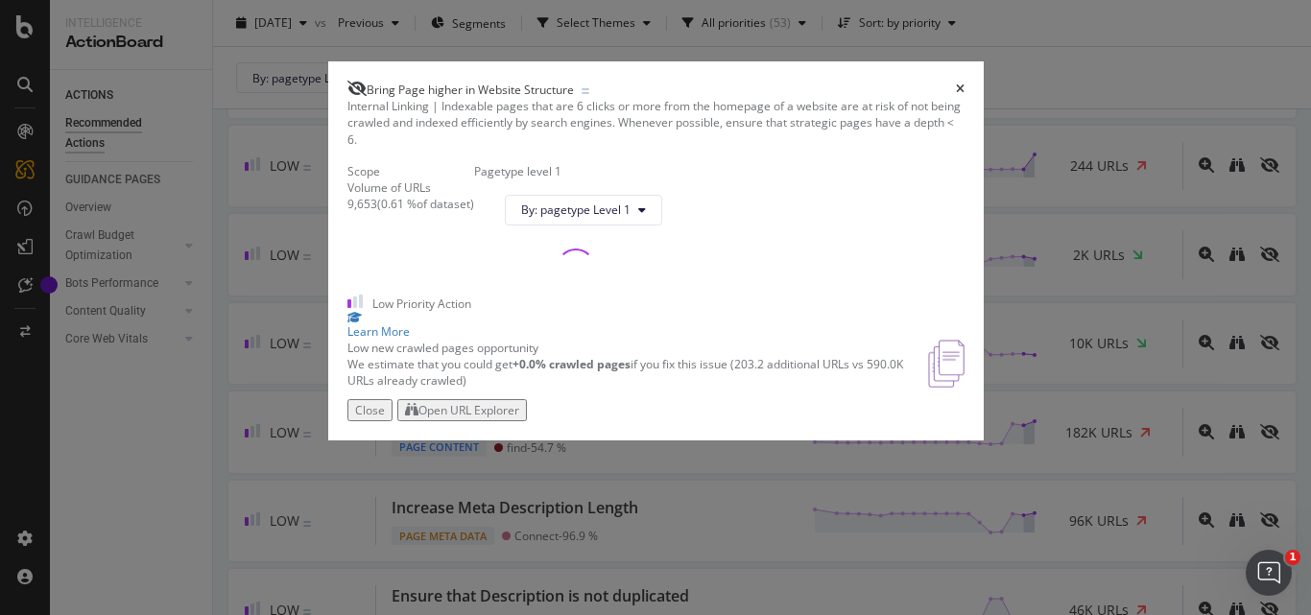
click at [539, 82] on span "Bring Page higher in Website Structure" at bounding box center [470, 90] width 207 height 16
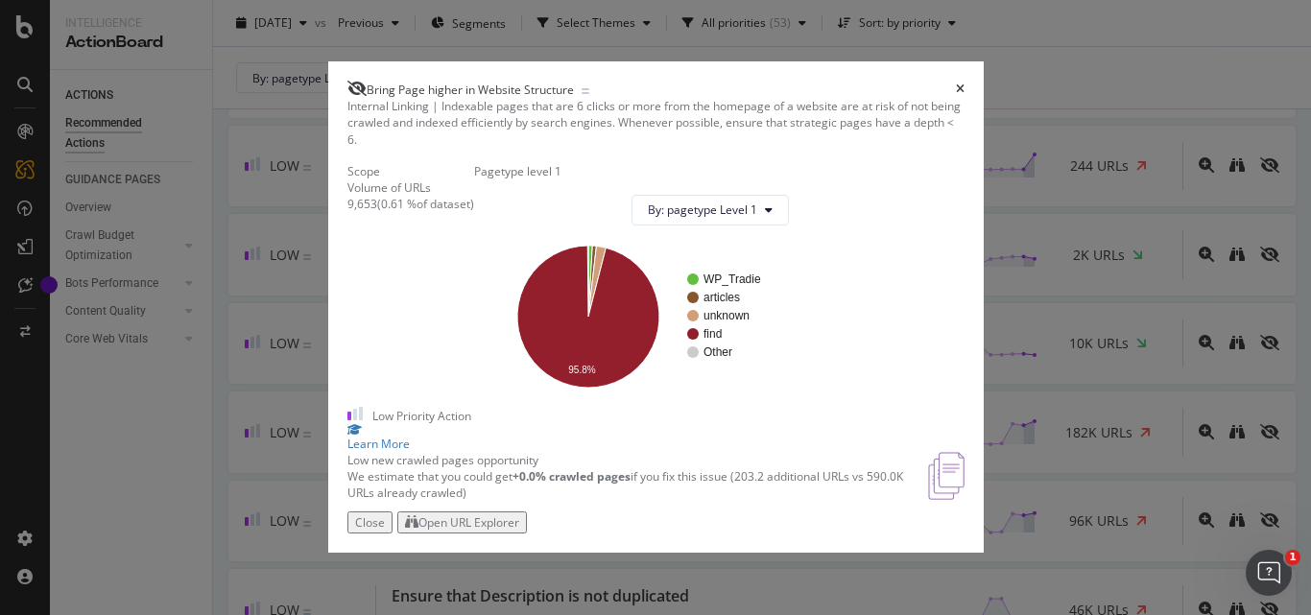
click at [348, 212] on div "9,653" at bounding box center [363, 204] width 30 height 16
click at [348, 212] on div "9,653 ( 0.61 % of dataset )" at bounding box center [411, 204] width 127 height 16
drag, startPoint x: 351, startPoint y: 289, endPoint x: 384, endPoint y: 282, distance: 33.3
click at [384, 212] on div "( 0.61 % of dataset )" at bounding box center [425, 204] width 97 height 16
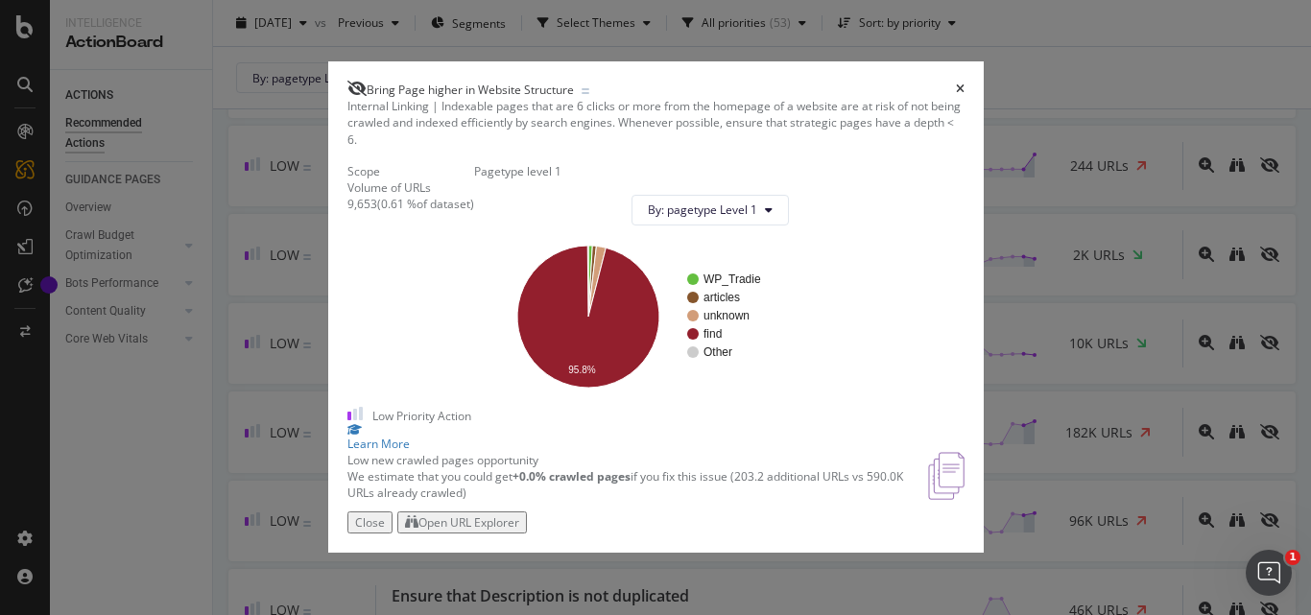
click at [965, 81] on div "times" at bounding box center [960, 89] width 9 height 17
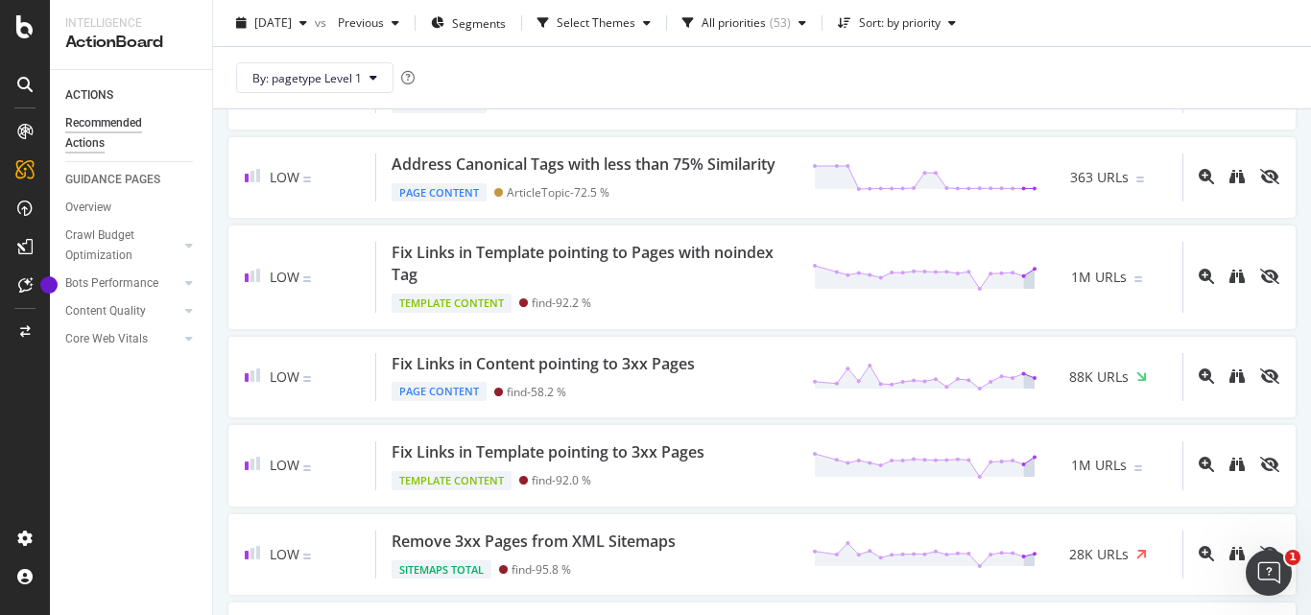
scroll to position [1756, 0]
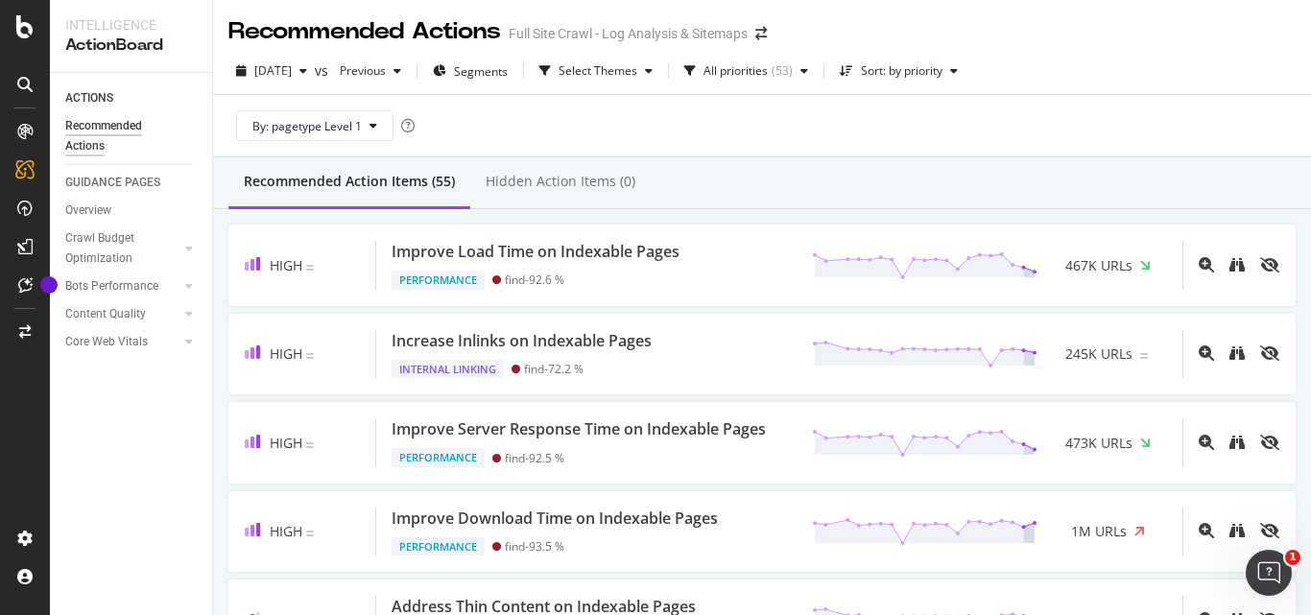
click at [756, 142] on div "By: pagetype Level 1" at bounding box center [762, 125] width 1068 height 61
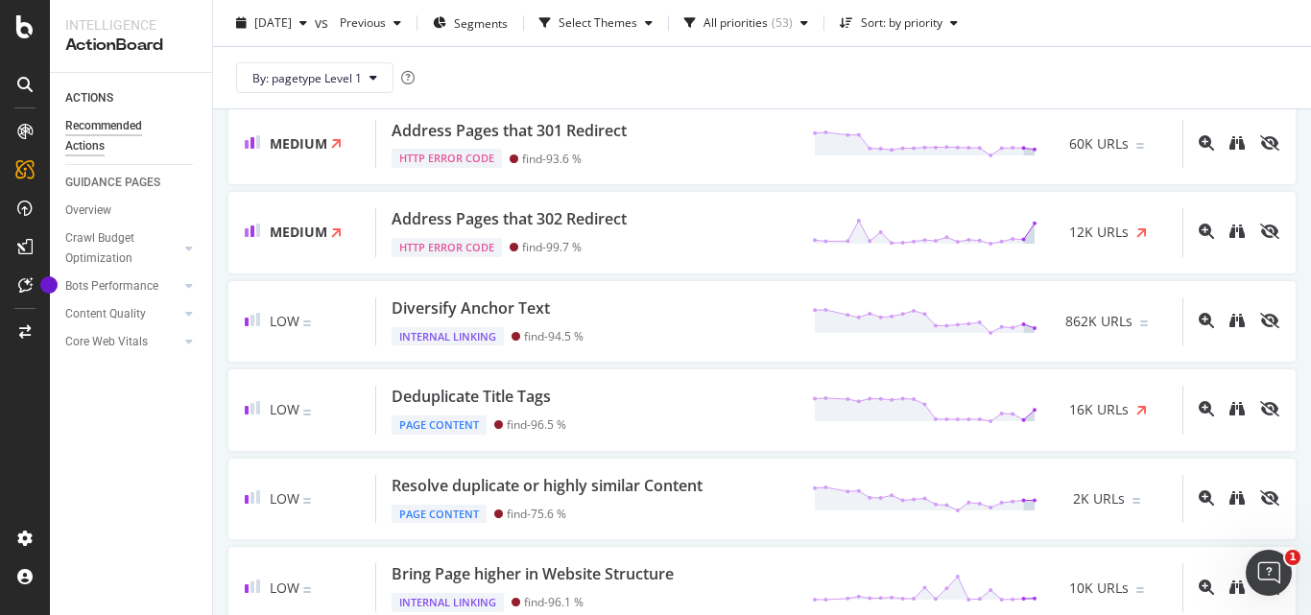
scroll to position [1943, 0]
